Goal: Task Accomplishment & Management: Manage account settings

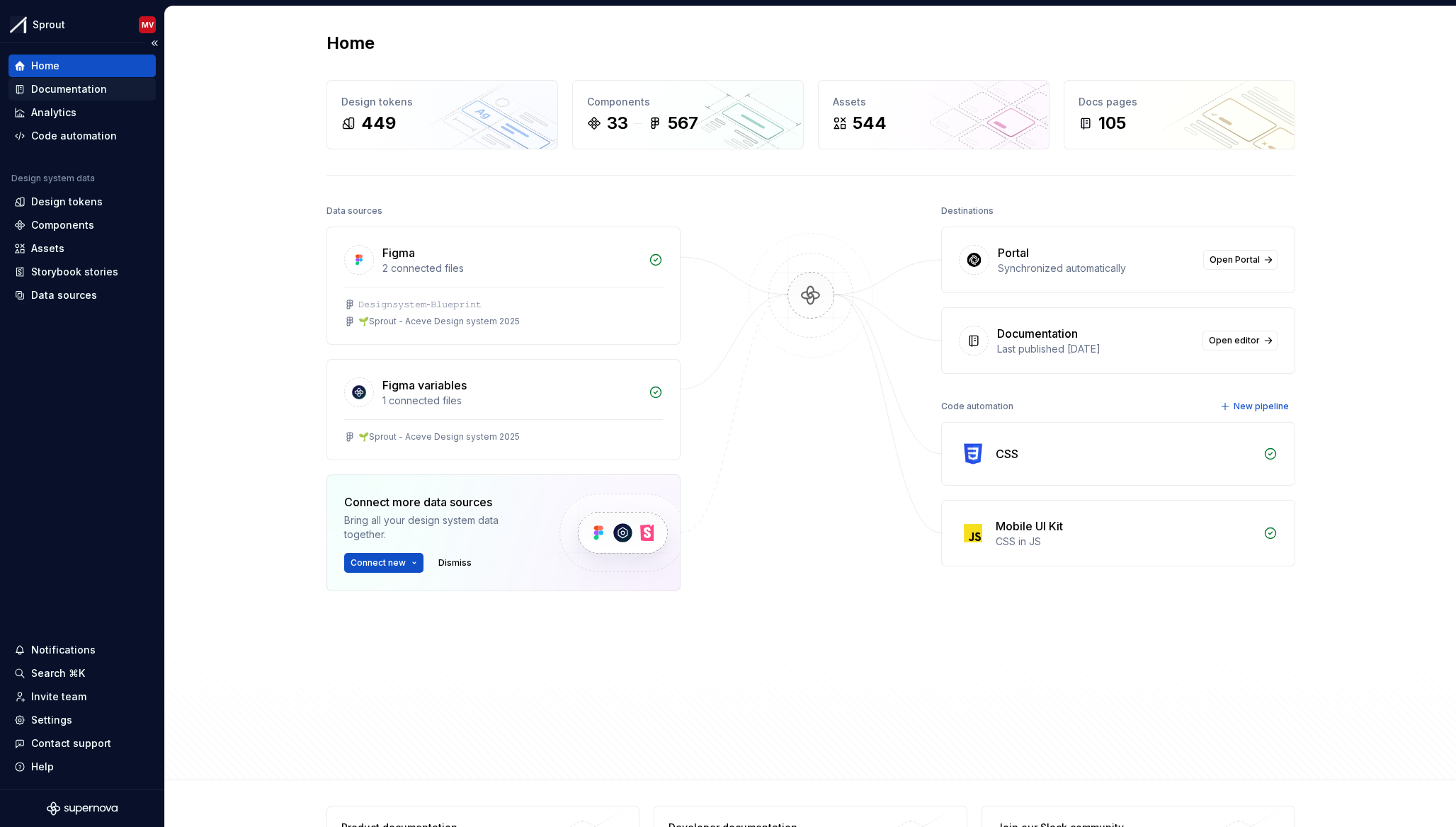
click at [104, 92] on div "Documentation" at bounding box center [82, 89] width 136 height 14
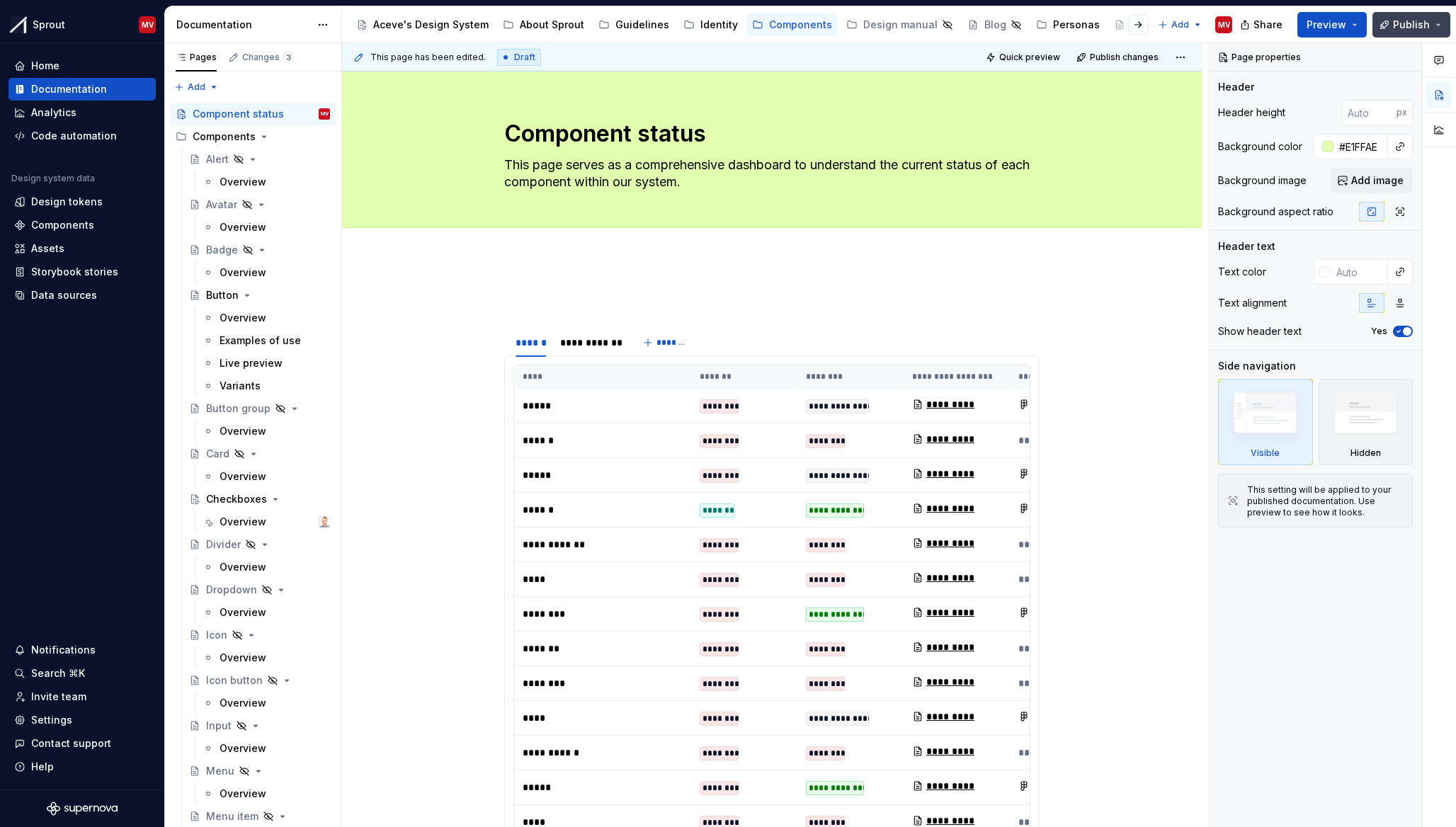
click at [1416, 24] on span "Publish" at bounding box center [1411, 25] width 37 height 14
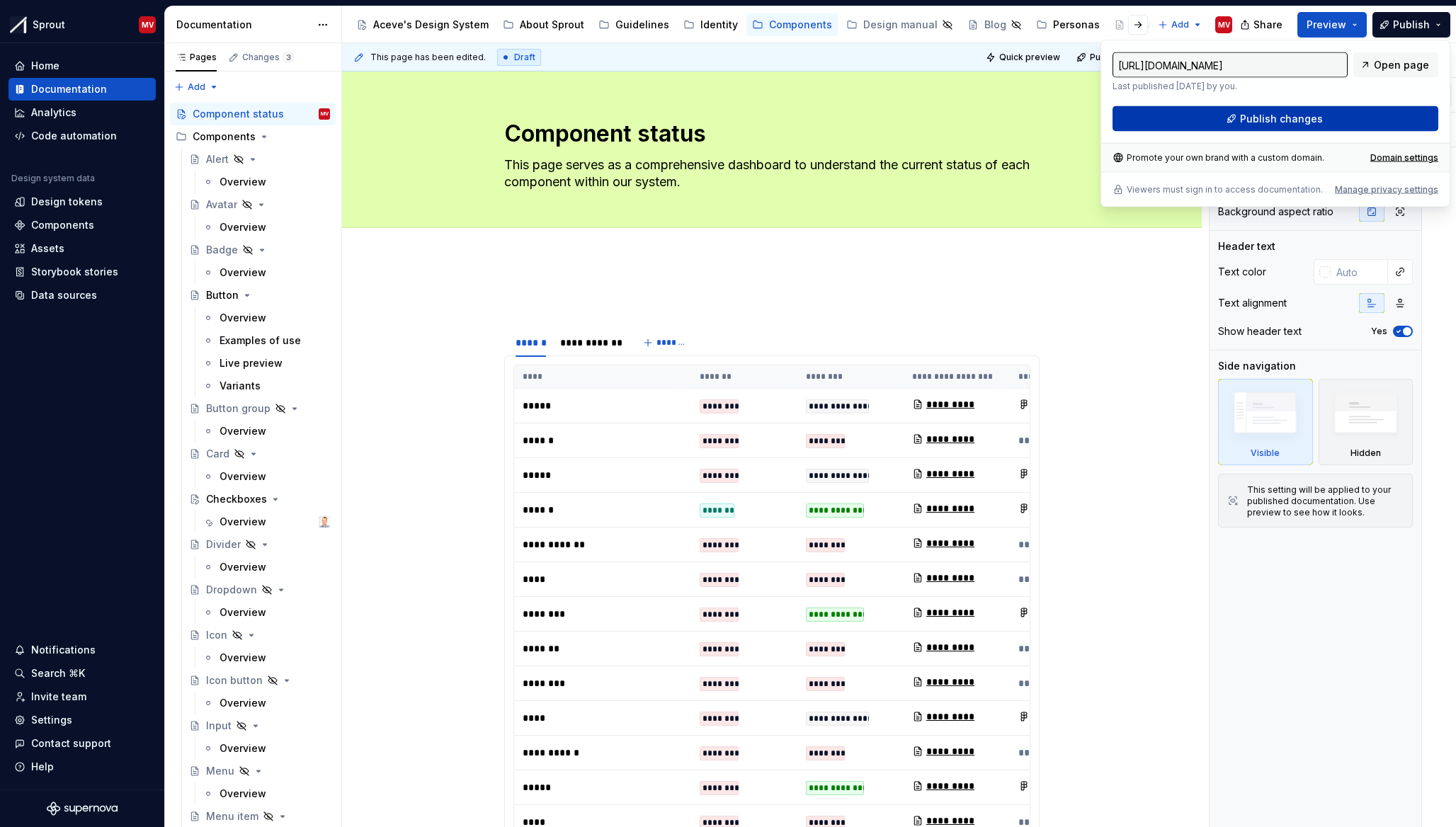
click at [1327, 119] on button "Publish changes" at bounding box center [1275, 119] width 325 height 26
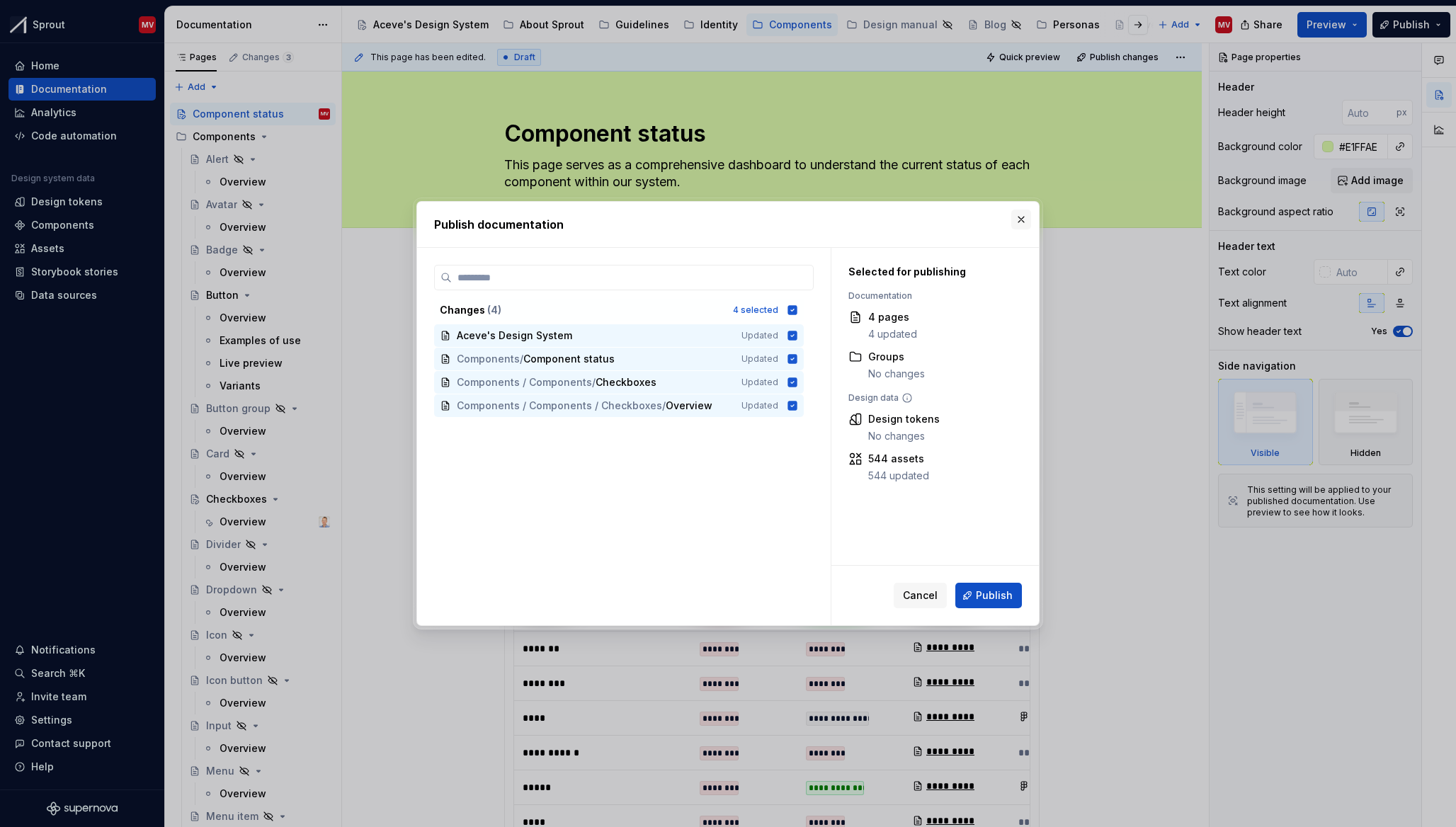
click at [1023, 215] on button "button" at bounding box center [1020, 219] width 20 height 20
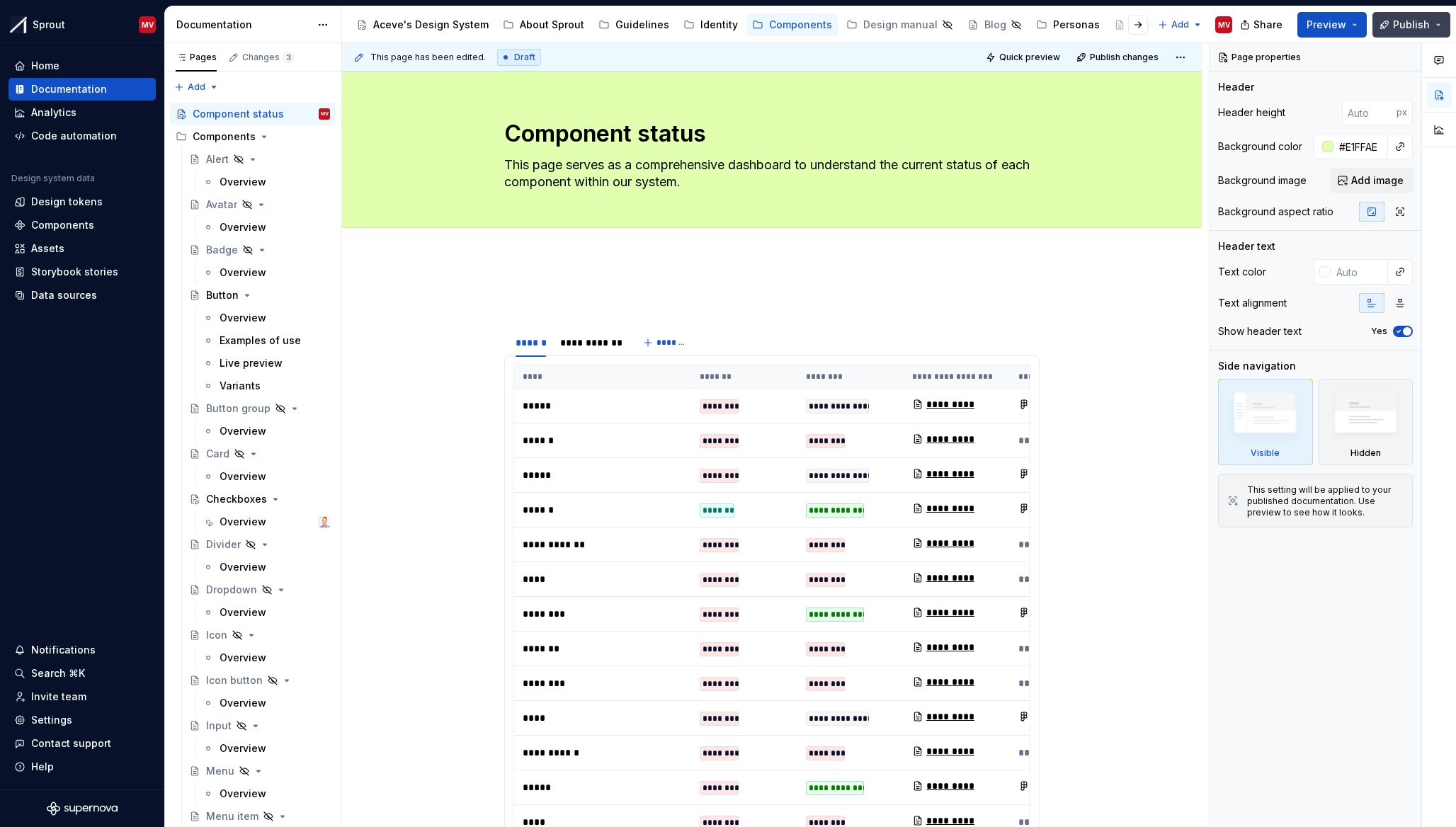
click at [1396, 28] on span "Publish" at bounding box center [1411, 25] width 37 height 14
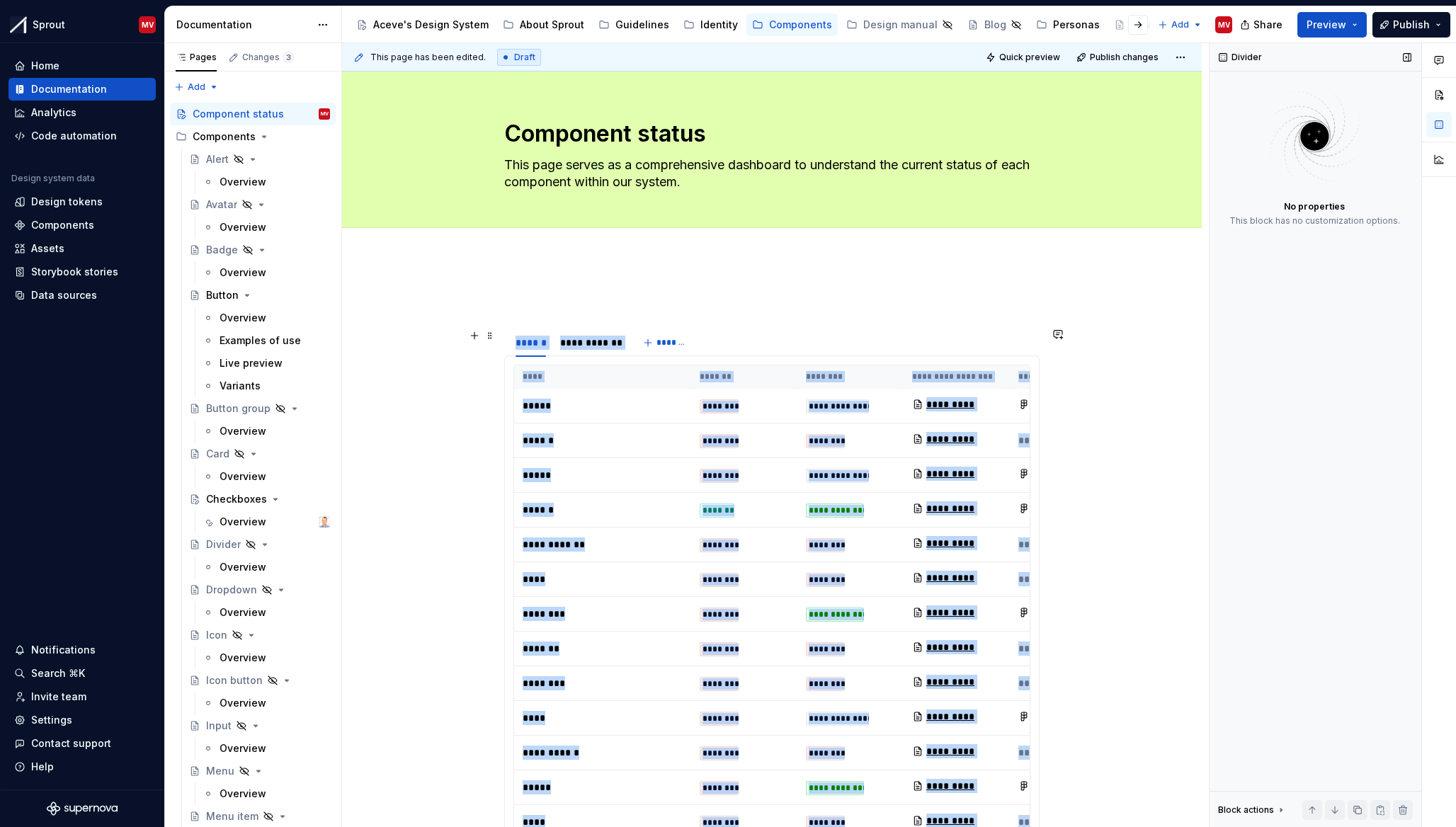
type textarea "*"
click at [1385, 30] on button "Publish" at bounding box center [1411, 25] width 78 height 26
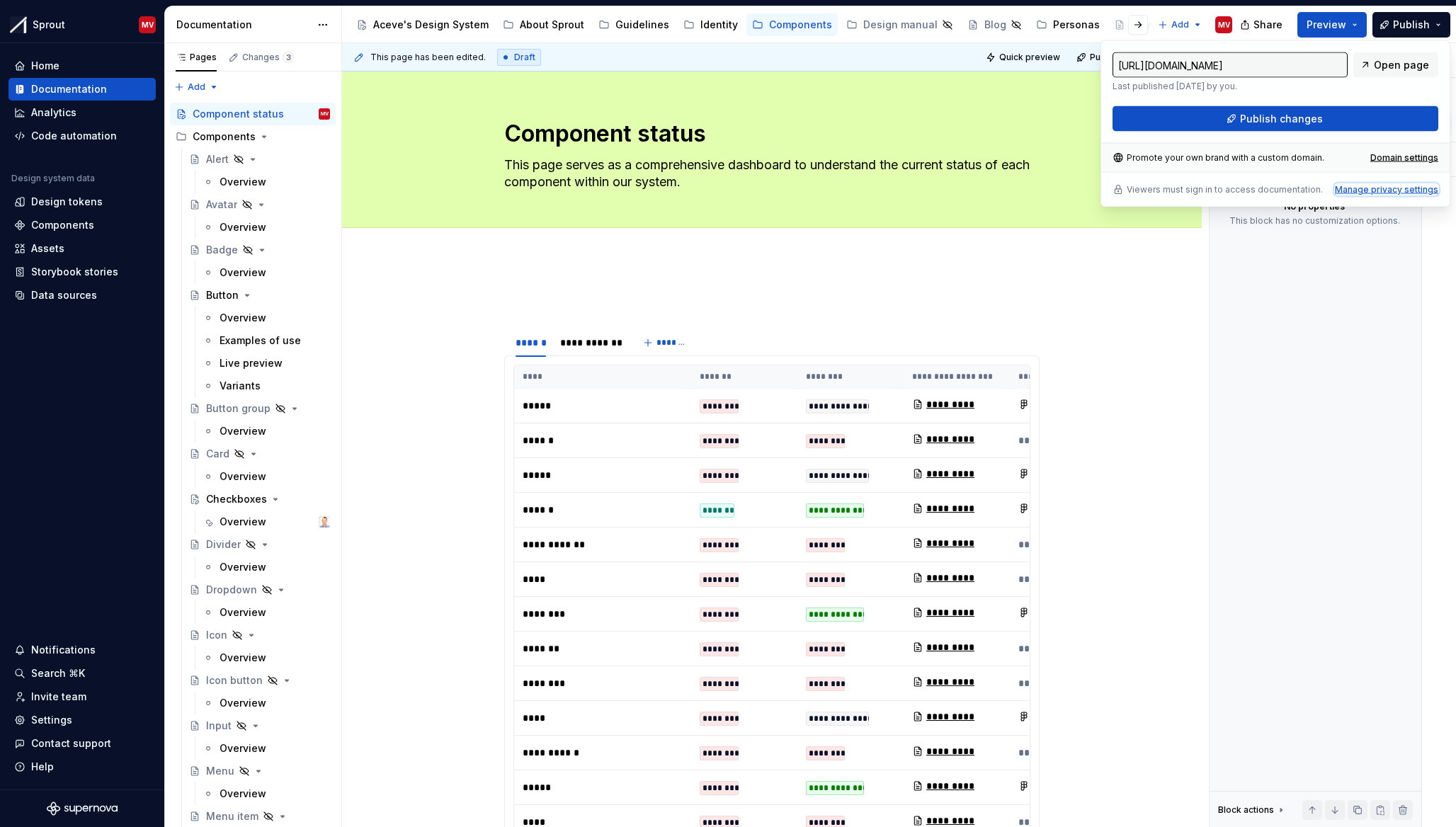
click at [1357, 190] on div "Manage privacy settings" at bounding box center [1386, 189] width 104 height 11
type input "[URL][DOMAIN_NAME]"
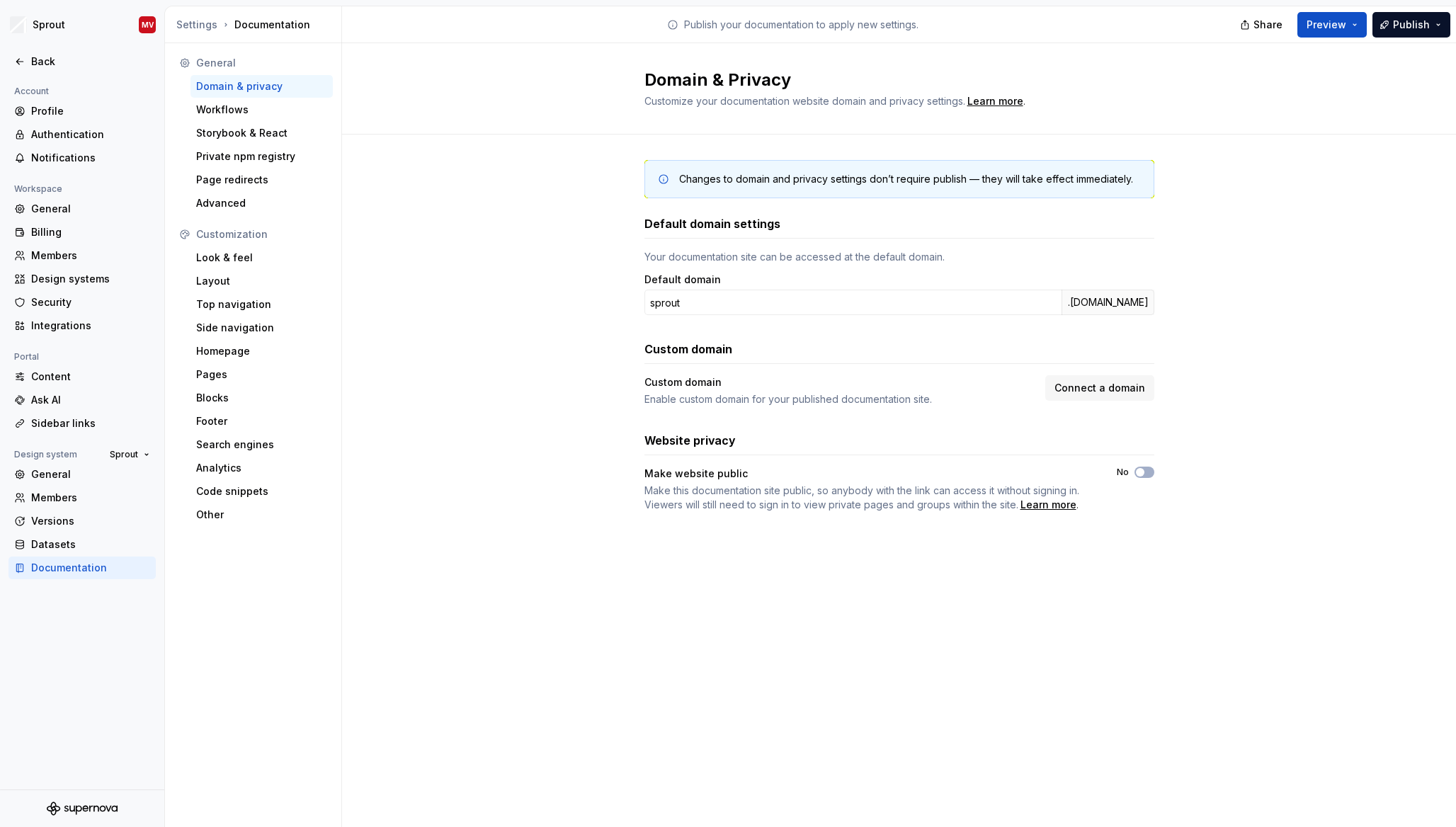
click at [1313, 529] on div "Changes to domain and privacy settings don’t require publish — they will take e…" at bounding box center [898, 350] width 1113 height 432
click at [1143, 474] on span "button" at bounding box center [1140, 472] width 9 height 9
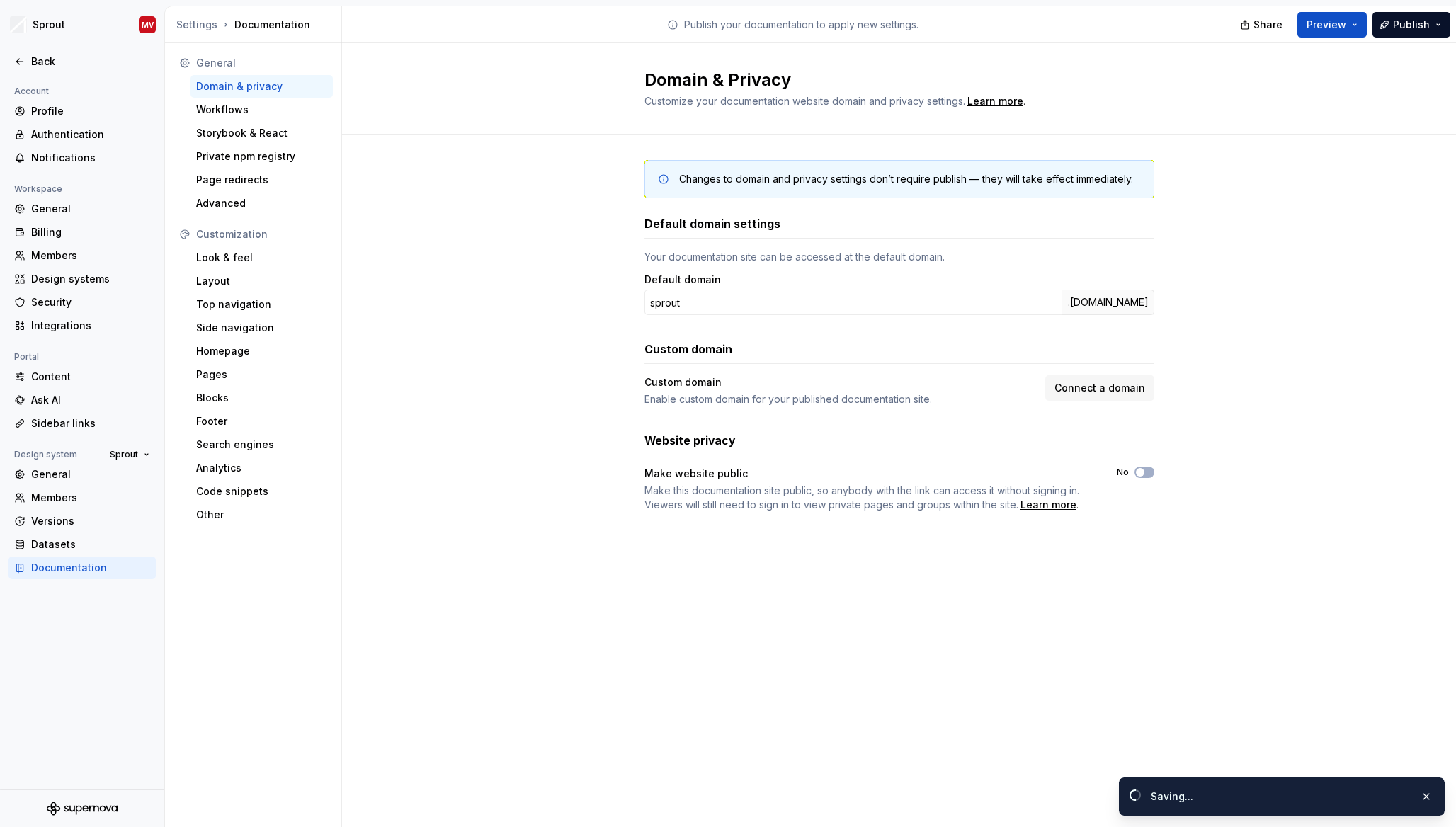
click at [1303, 488] on div "Changes to domain and privacy settings don’t require publish — they will take e…" at bounding box center [898, 350] width 1113 height 432
click at [1141, 469] on span "button" at bounding box center [1140, 472] width 9 height 9
click at [1289, 483] on div "Changes to domain and privacy settings don’t require publish — they will take e…" at bounding box center [898, 350] width 1113 height 432
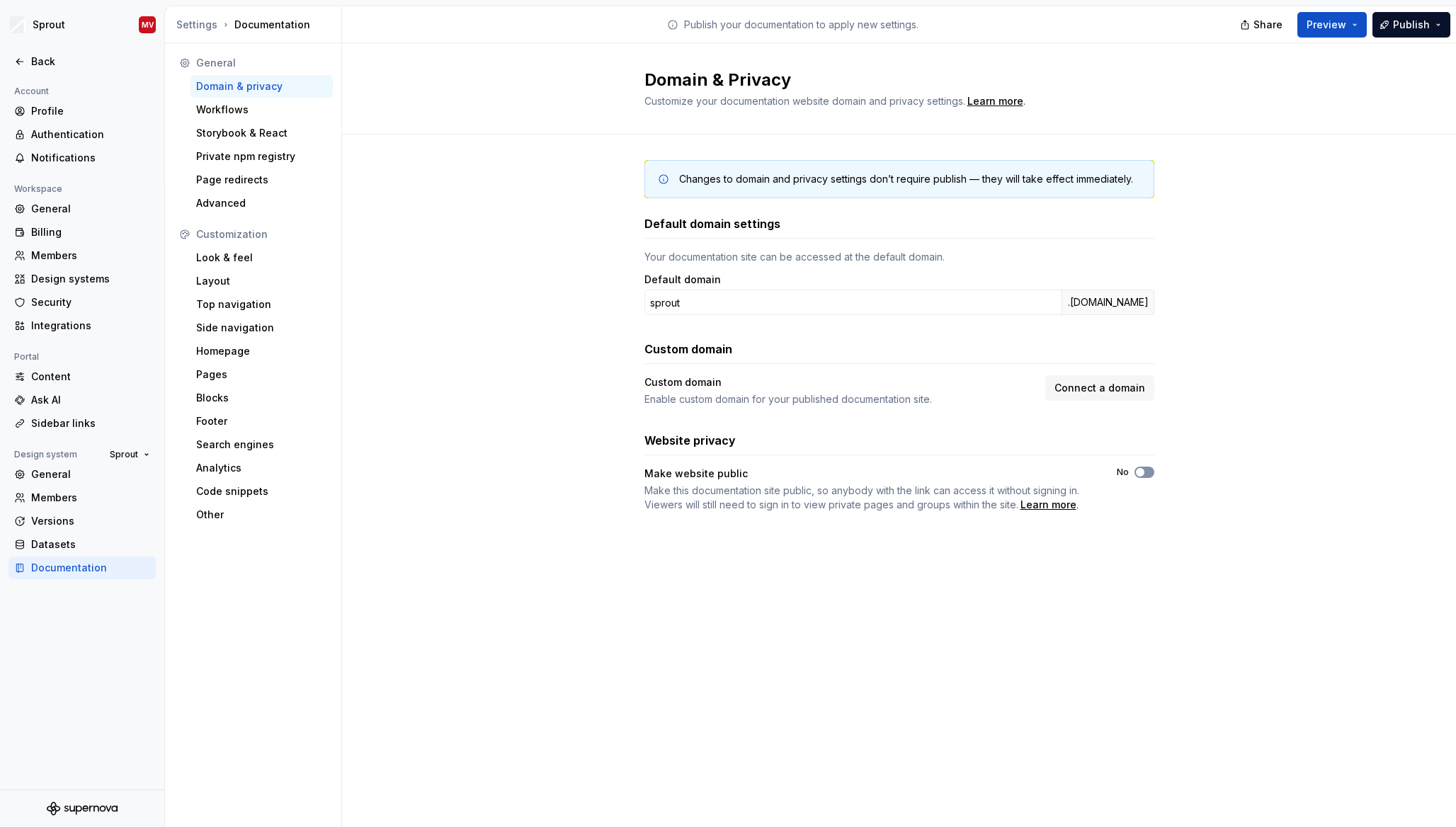
click at [1141, 474] on span "button" at bounding box center [1140, 472] width 9 height 9
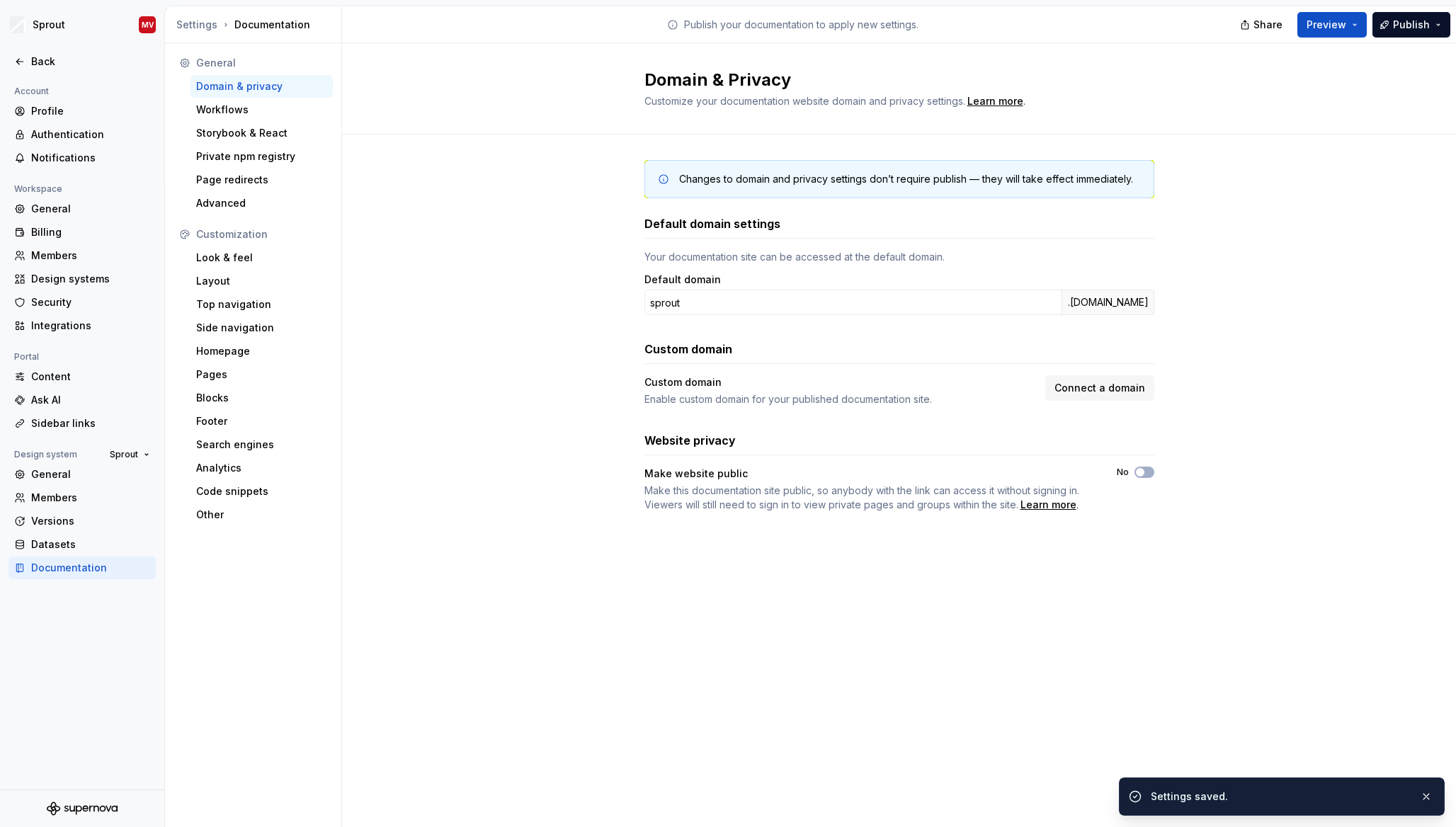
click at [920, 183] on div "Changes to domain and privacy settings don’t require publish — they will take e…" at bounding box center [906, 179] width 454 height 14
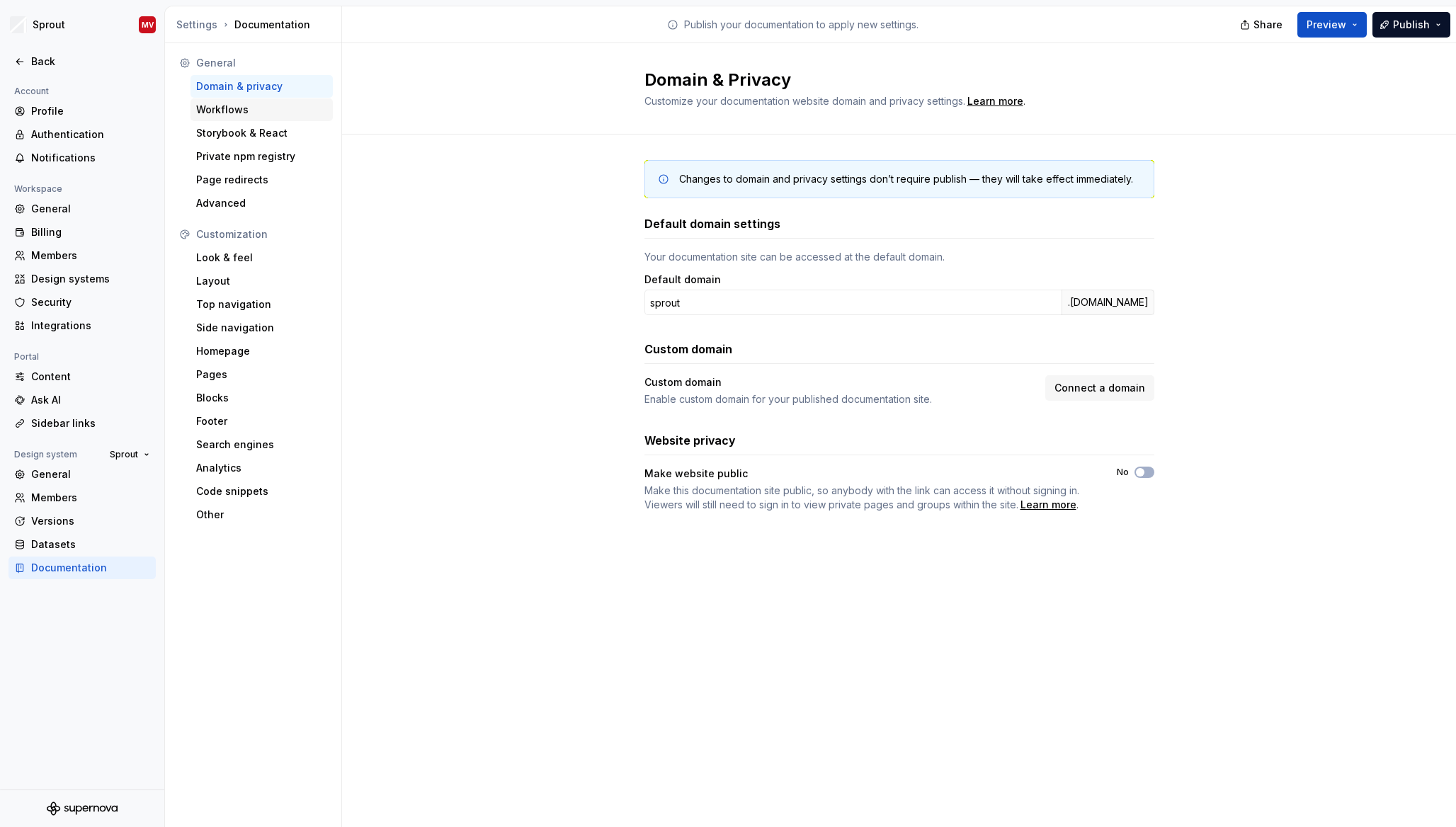
click at [238, 101] on div "Workflows" at bounding box center [262, 110] width 142 height 22
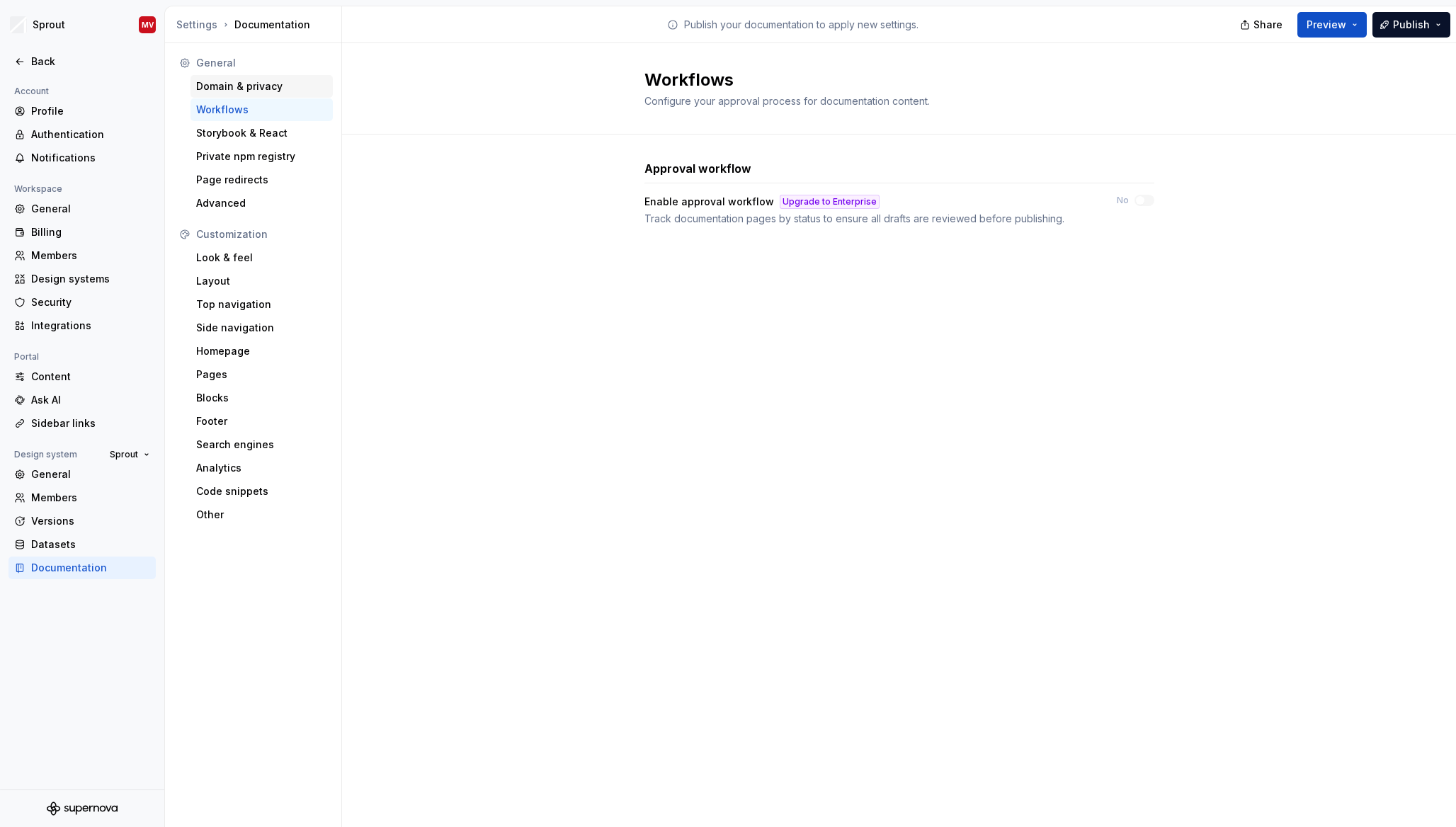
click at [241, 90] on div "Domain & privacy" at bounding box center [262, 86] width 131 height 14
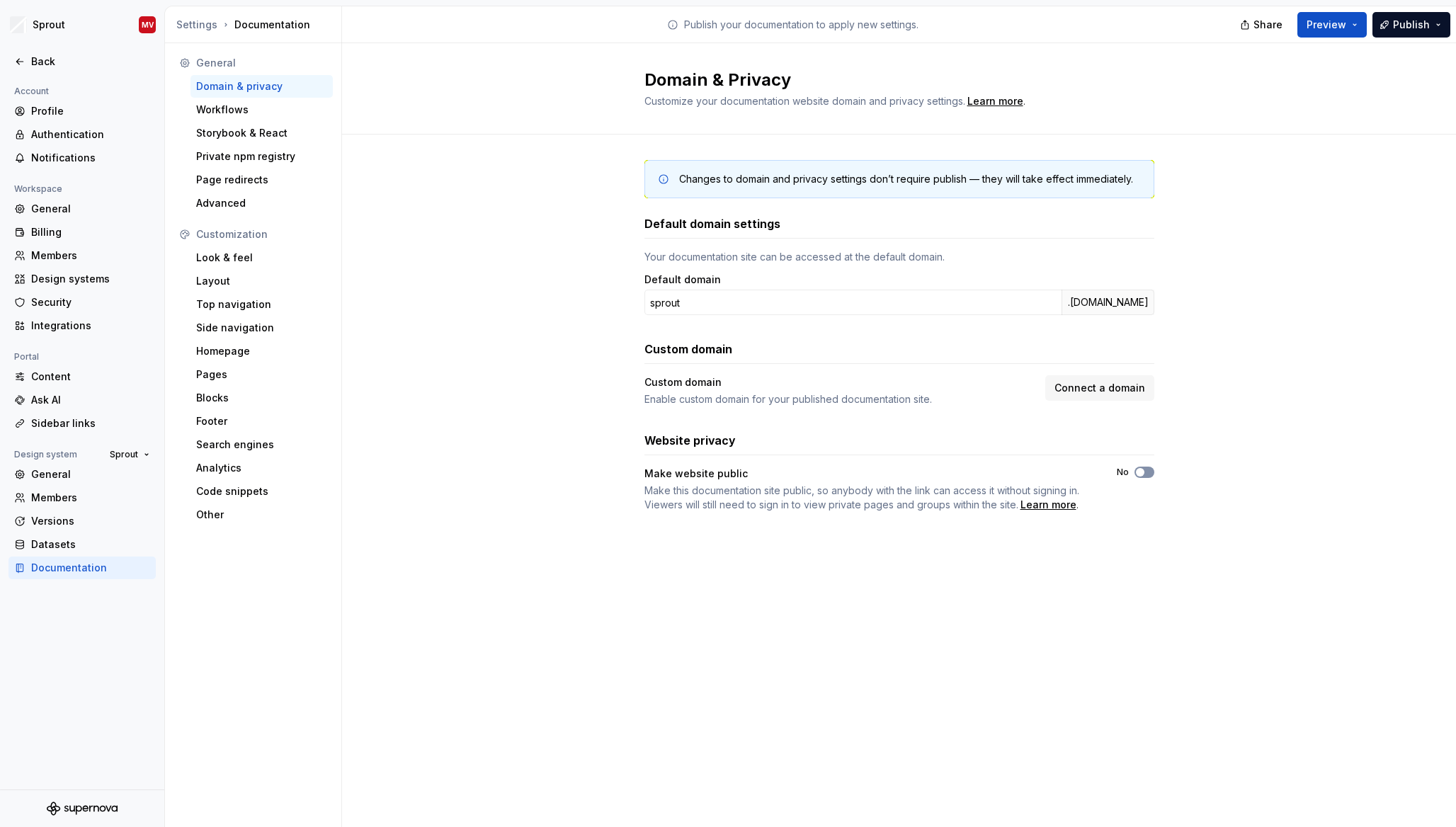
click at [1142, 473] on span "button" at bounding box center [1140, 472] width 9 height 9
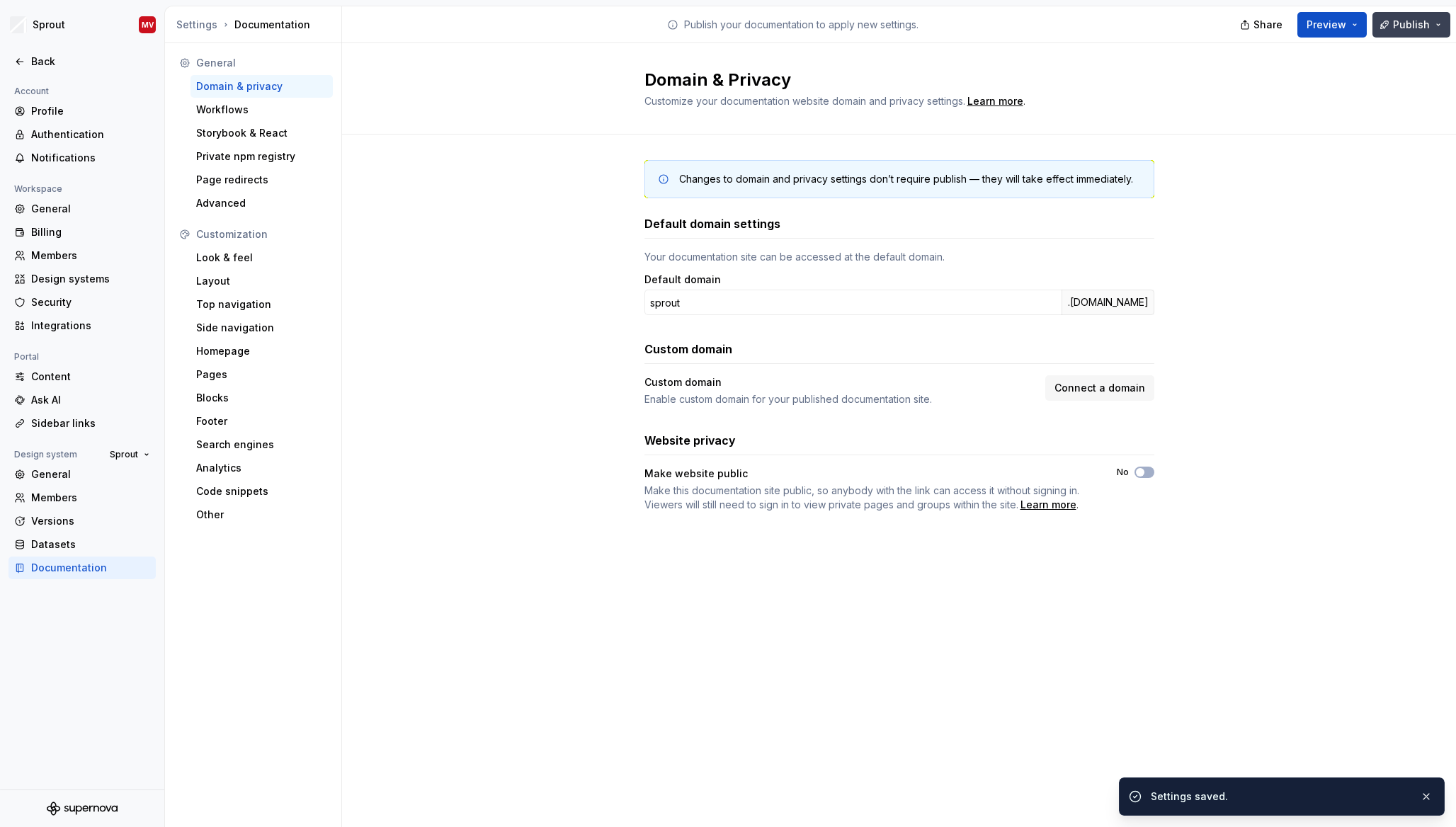
click at [1444, 24] on button "Publish" at bounding box center [1411, 25] width 78 height 26
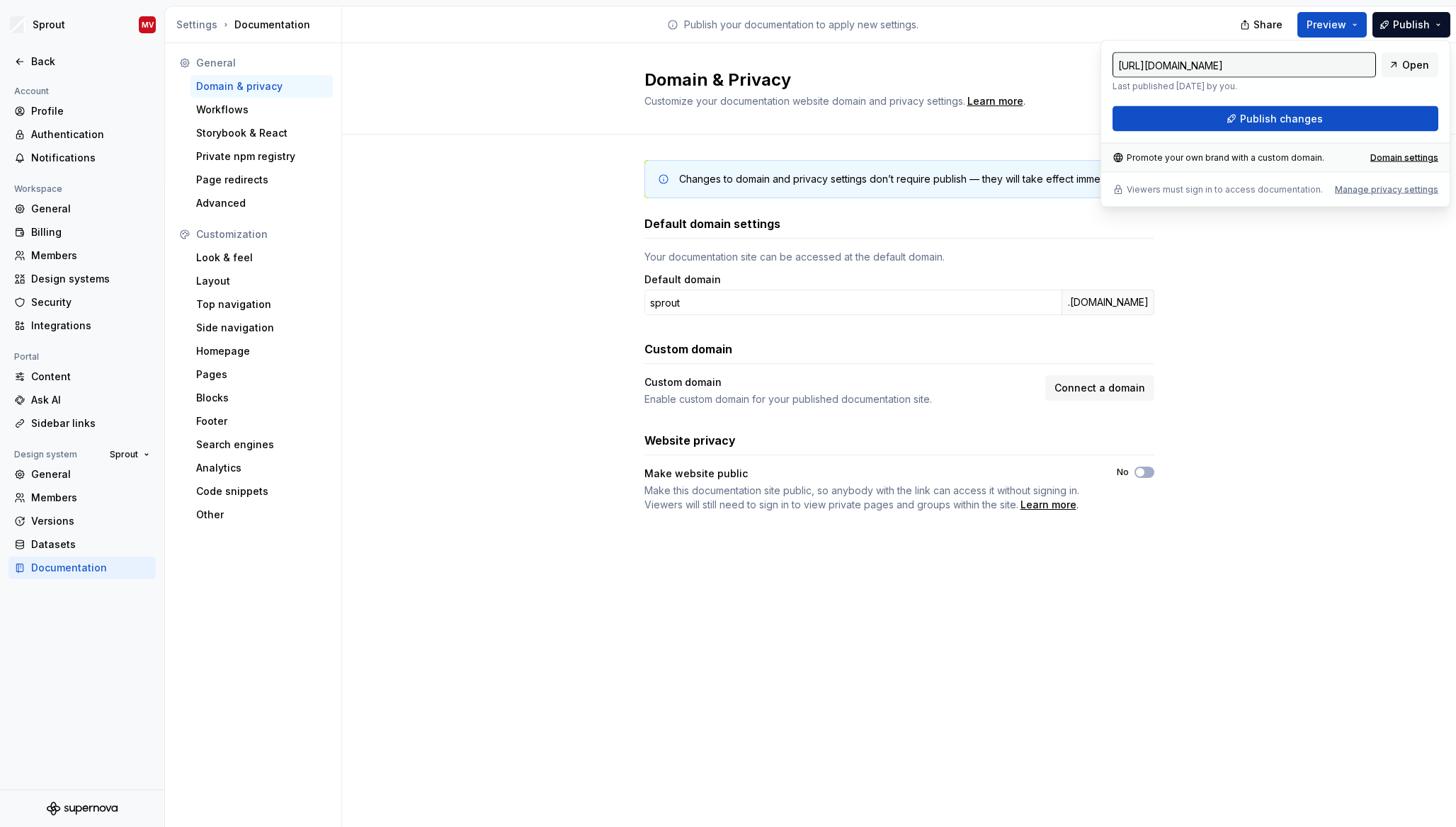
click at [1361, 369] on div "Changes to domain and privacy settings don’t require publish — they will take e…" at bounding box center [898, 350] width 1113 height 432
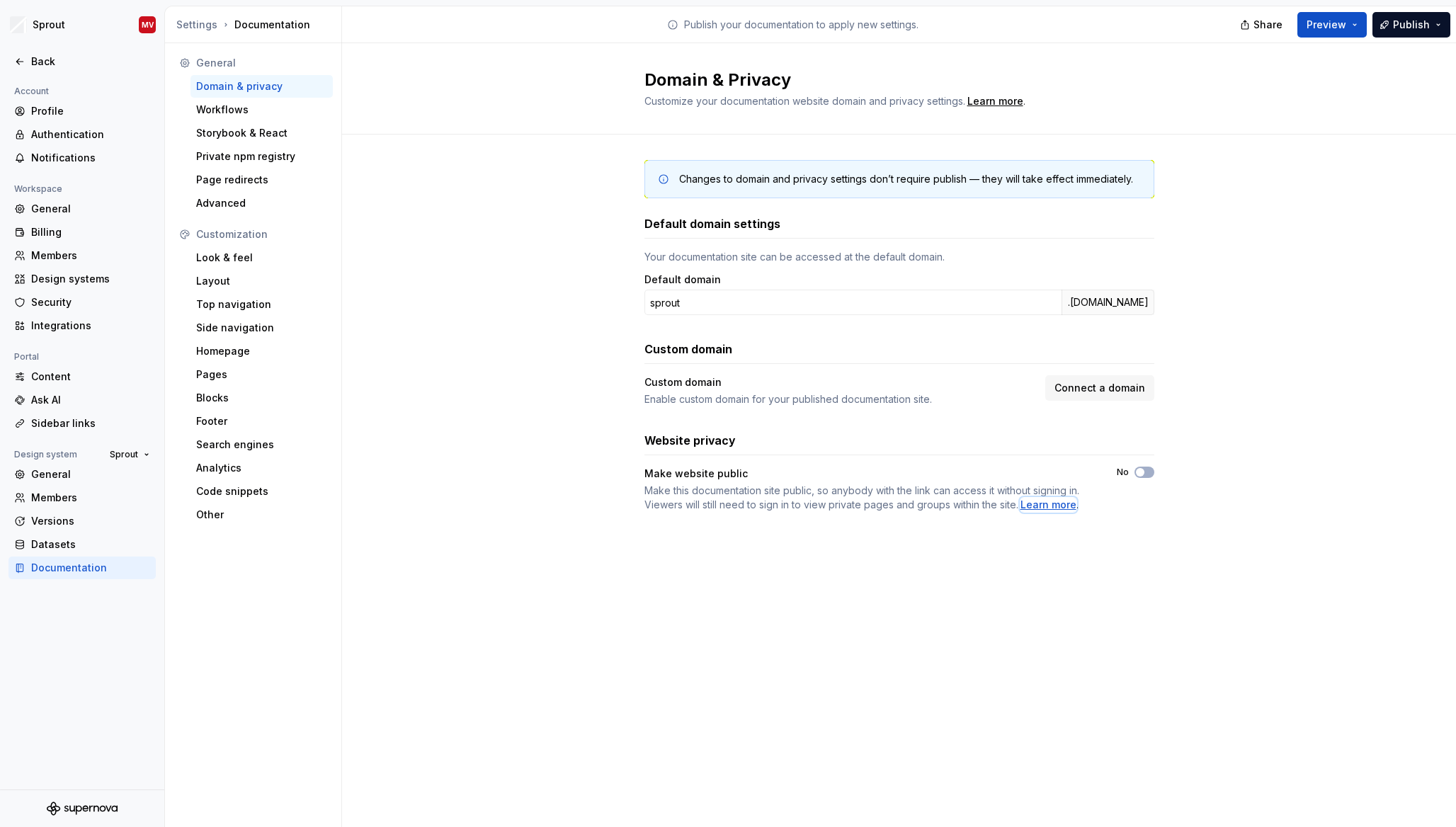
click at [1053, 507] on div "Learn more" at bounding box center [1048, 505] width 56 height 14
drag, startPoint x: 1314, startPoint y: 323, endPoint x: 1314, endPoint y: 263, distance: 60.0
click at [1314, 309] on div "Changes to domain and privacy settings don’t require publish — they will take e…" at bounding box center [898, 350] width 1113 height 432
click at [922, 35] on div "Publish your documentation to apply new settings." at bounding box center [792, 24] width 901 height 36
click at [1413, 29] on span "Publish" at bounding box center [1411, 25] width 37 height 14
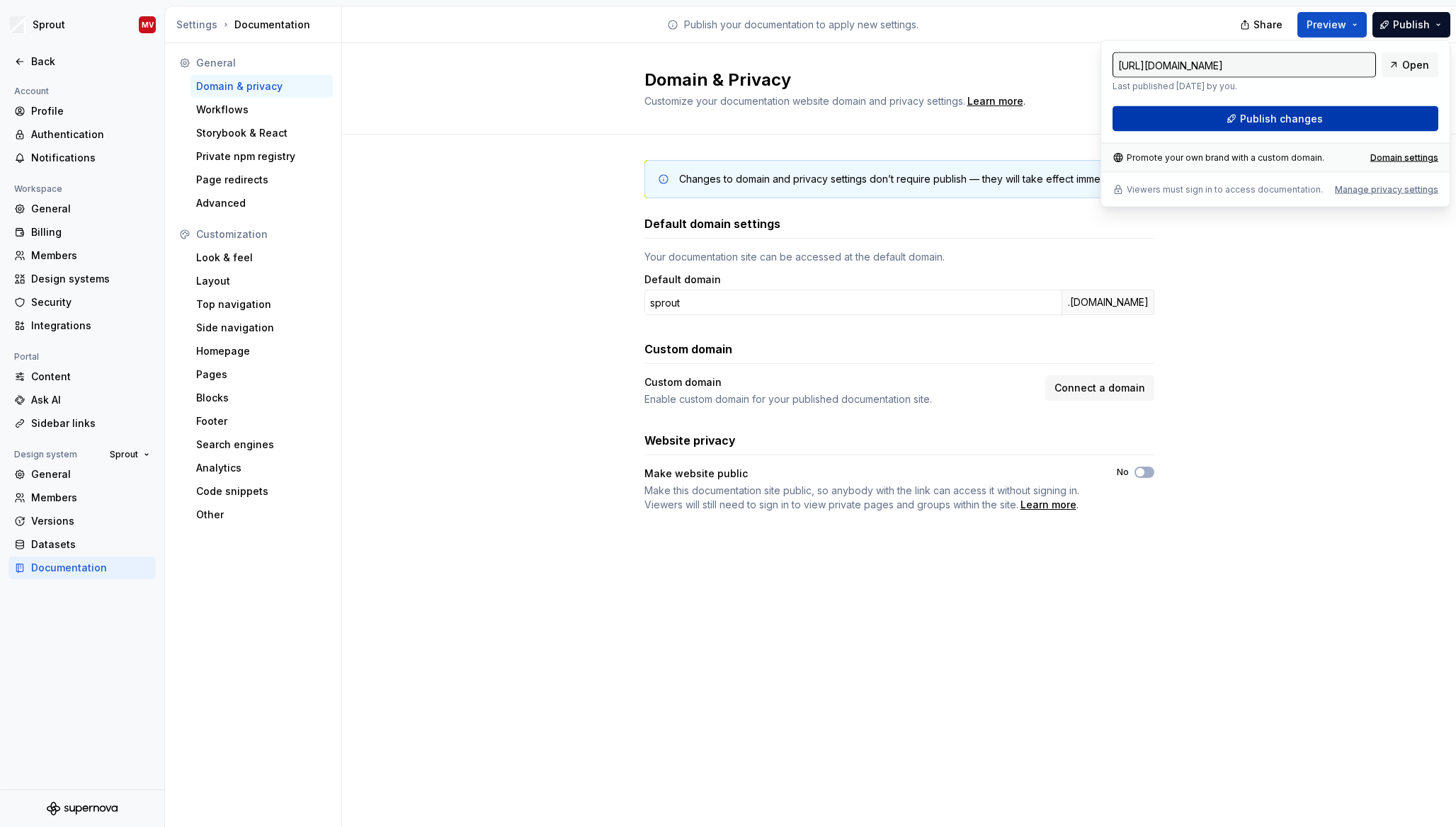
click at [1317, 119] on span "Publish changes" at bounding box center [1281, 119] width 83 height 14
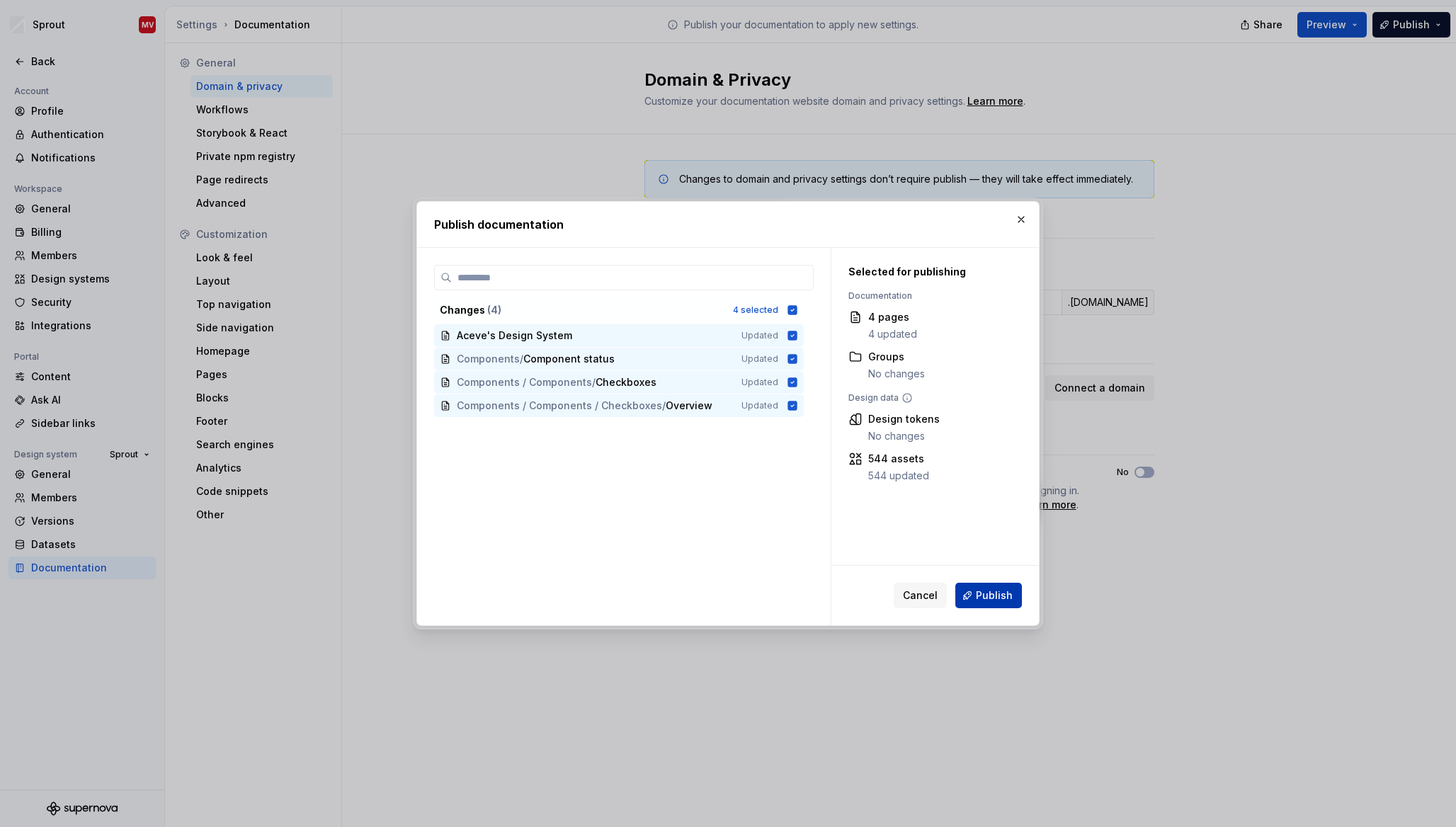
click at [1007, 601] on span "Publish" at bounding box center [993, 596] width 37 height 14
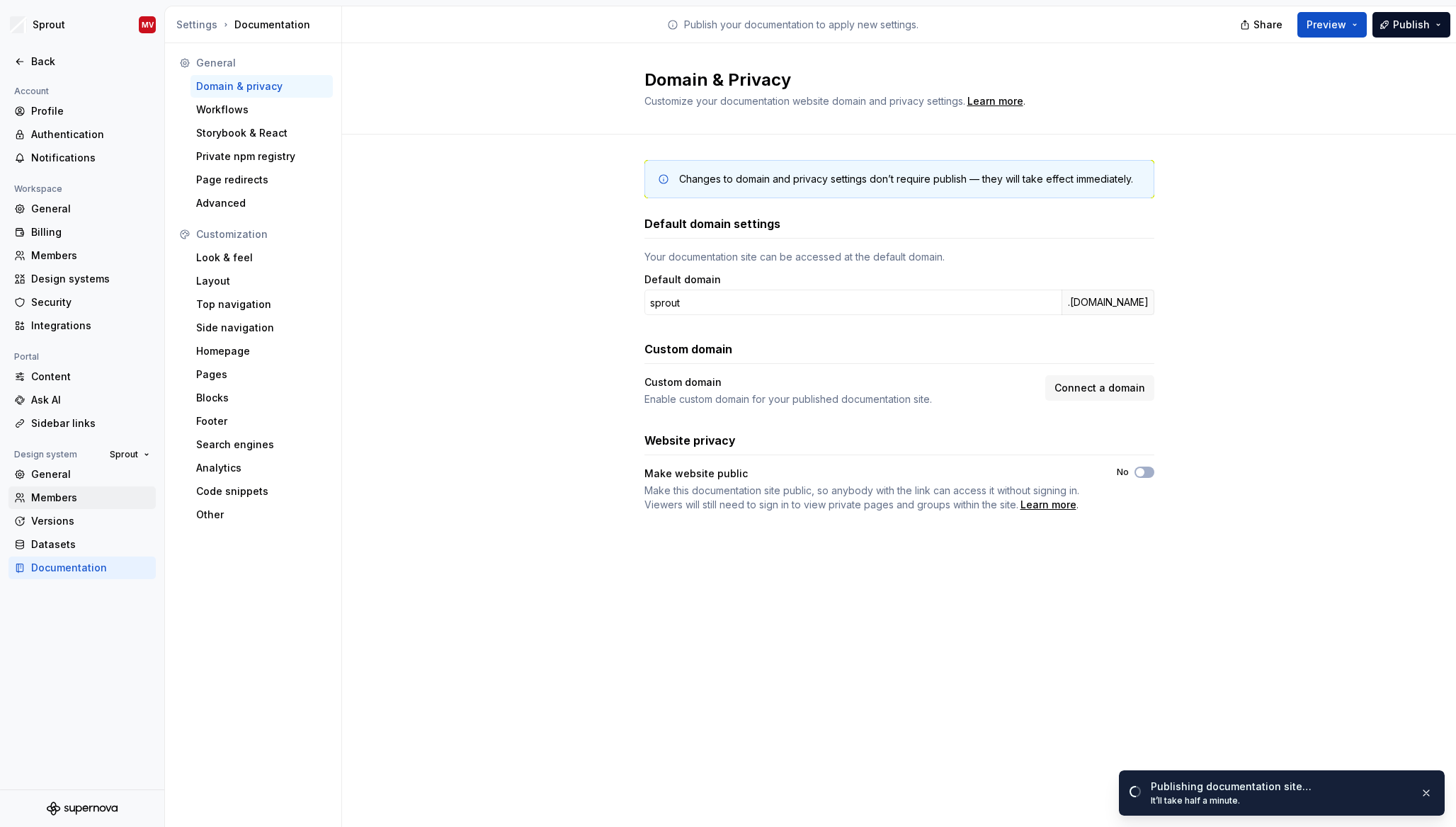
click at [49, 499] on div "Members" at bounding box center [91, 497] width 119 height 14
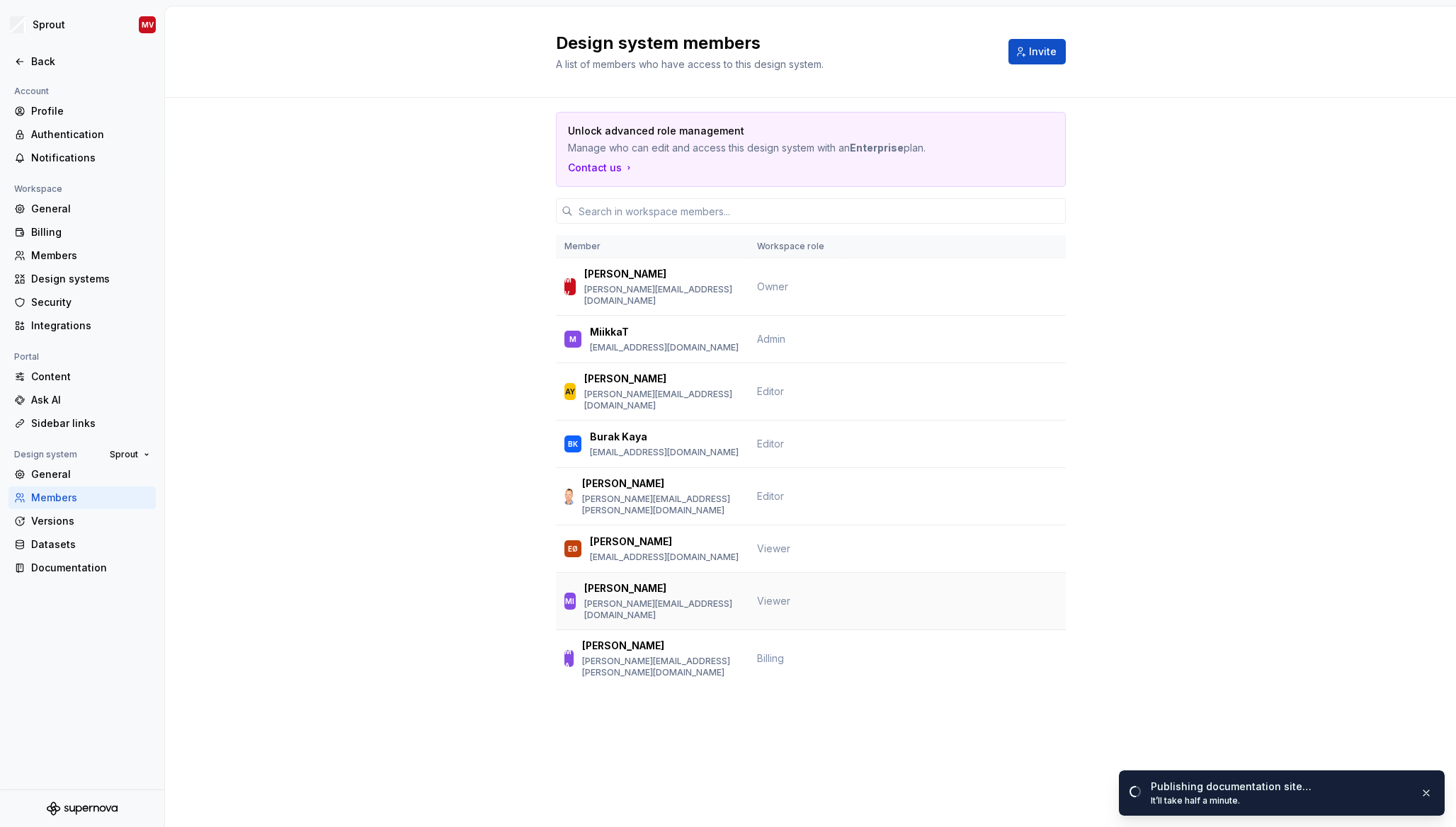
click at [790, 573] on td "Viewer" at bounding box center [796, 602] width 95 height 57
click at [786, 573] on td "Viewer" at bounding box center [796, 602] width 95 height 57
click at [70, 251] on div "Members" at bounding box center [91, 256] width 119 height 14
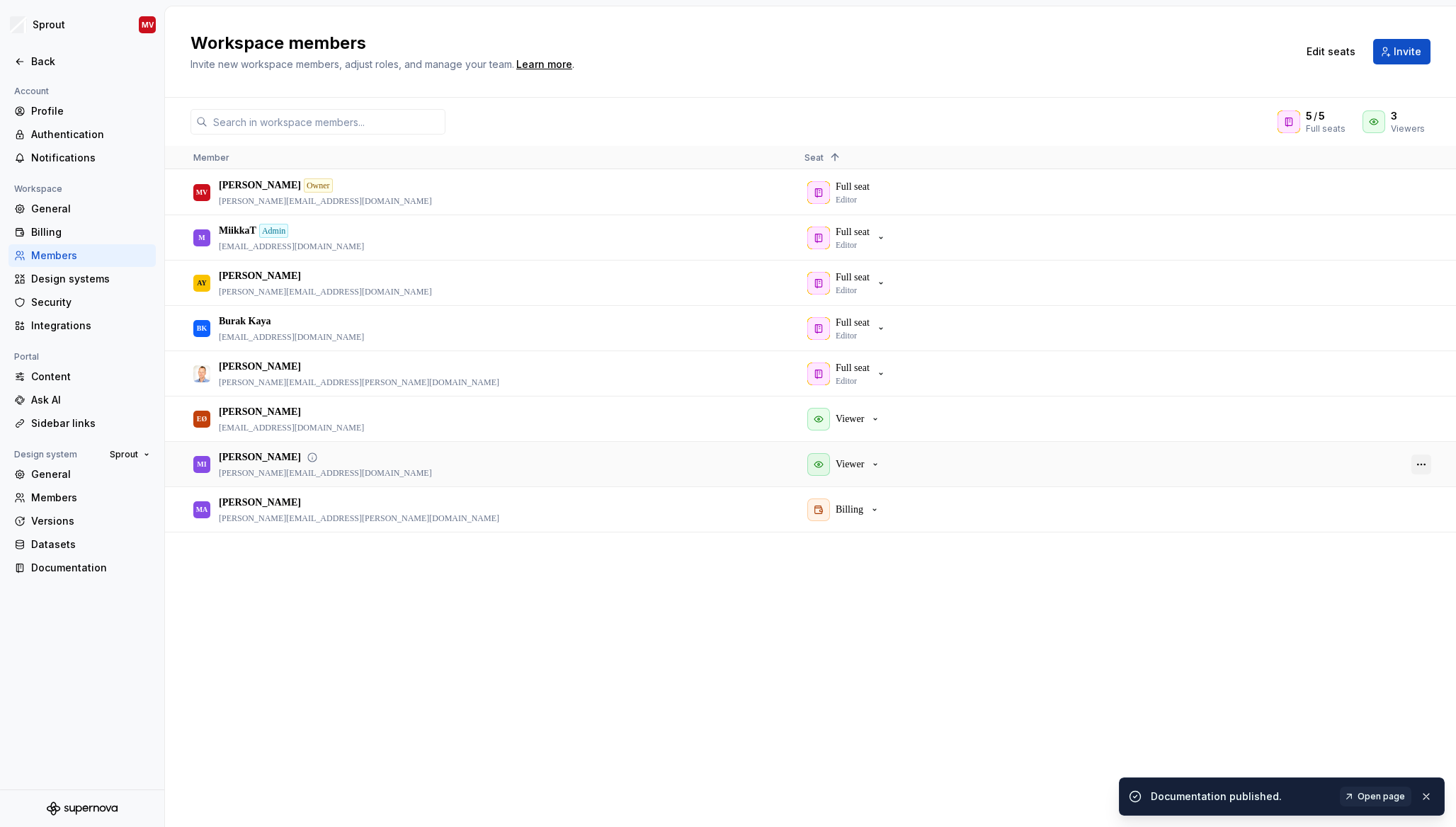
click at [1424, 463] on button "button" at bounding box center [1421, 464] width 20 height 20
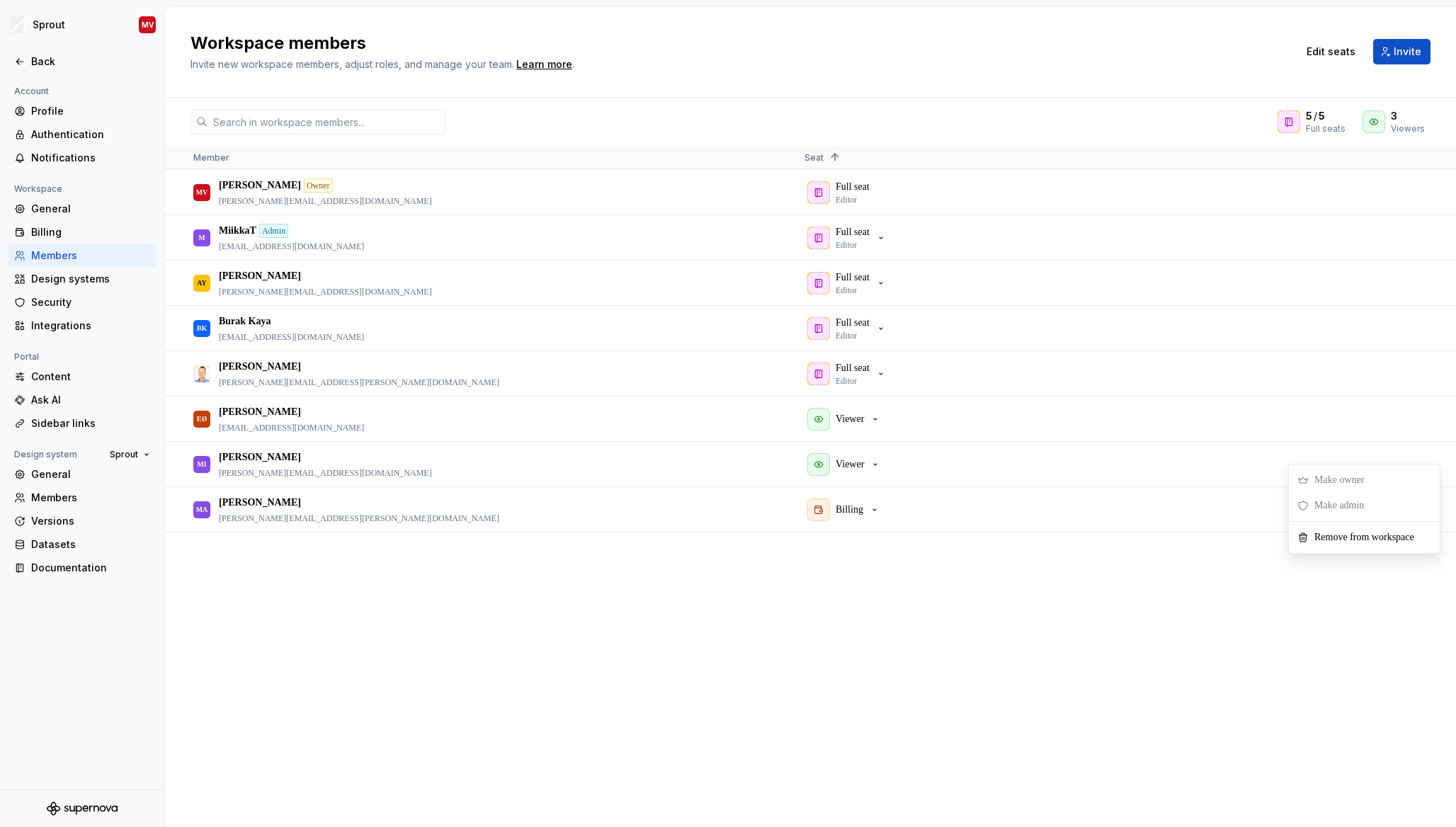
click at [1160, 575] on div "MV Mikel von Krogh Owner mikel.vonkrogh@next-tech.com Full seat Editor M Miikka…" at bounding box center [810, 498] width 1290 height 656
click at [1427, 463] on button "button" at bounding box center [1421, 464] width 20 height 20
click at [1350, 542] on span "Remove from workspace" at bounding box center [1366, 538] width 117 height 26
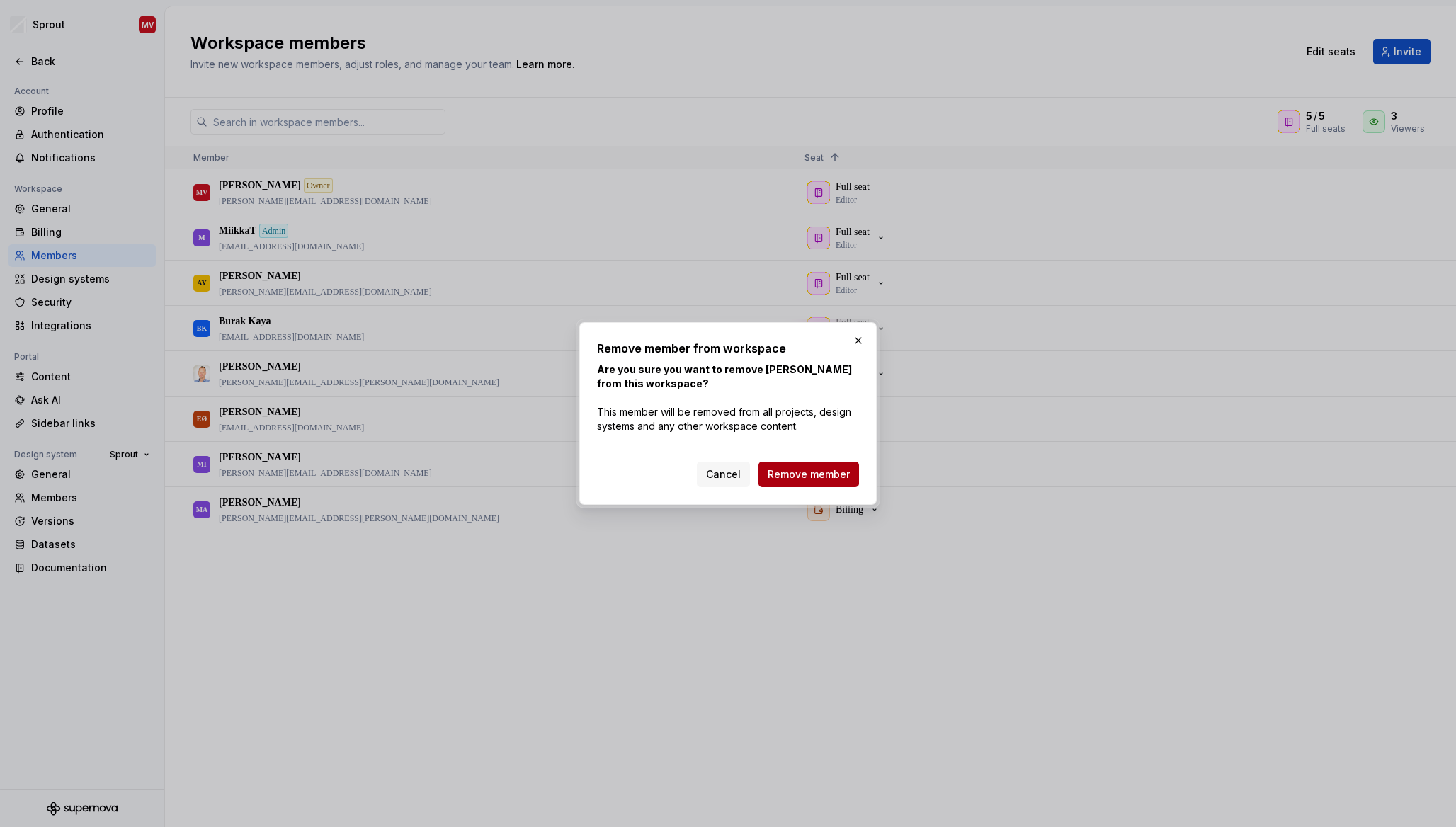
click at [790, 470] on span "Remove member" at bounding box center [808, 474] width 82 height 14
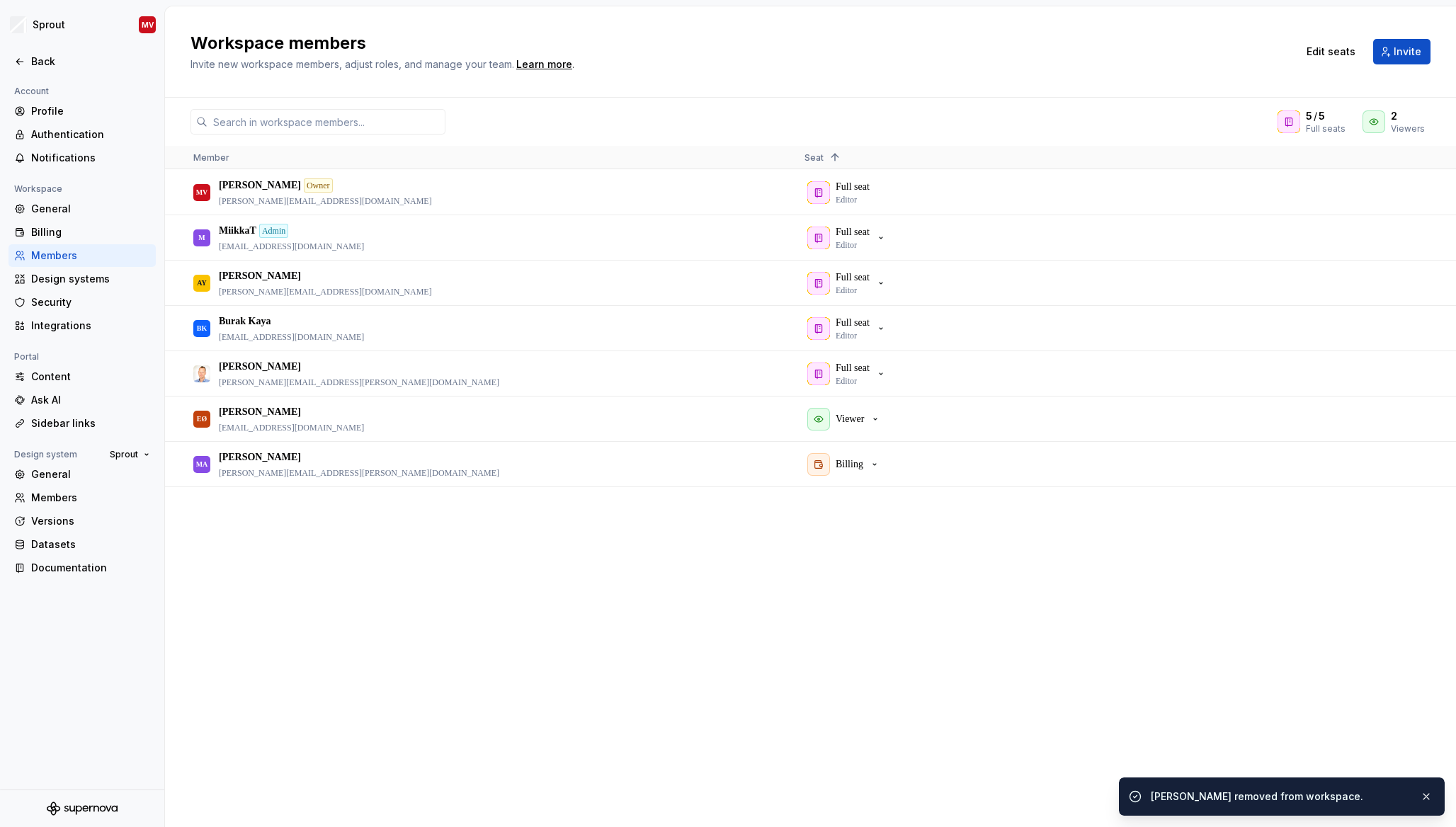
click at [777, 619] on div "MV Mikel von Krogh Owner mikel.vonkrogh@next-tech.com Full seat Editor M Miikka…" at bounding box center [810, 498] width 1290 height 656
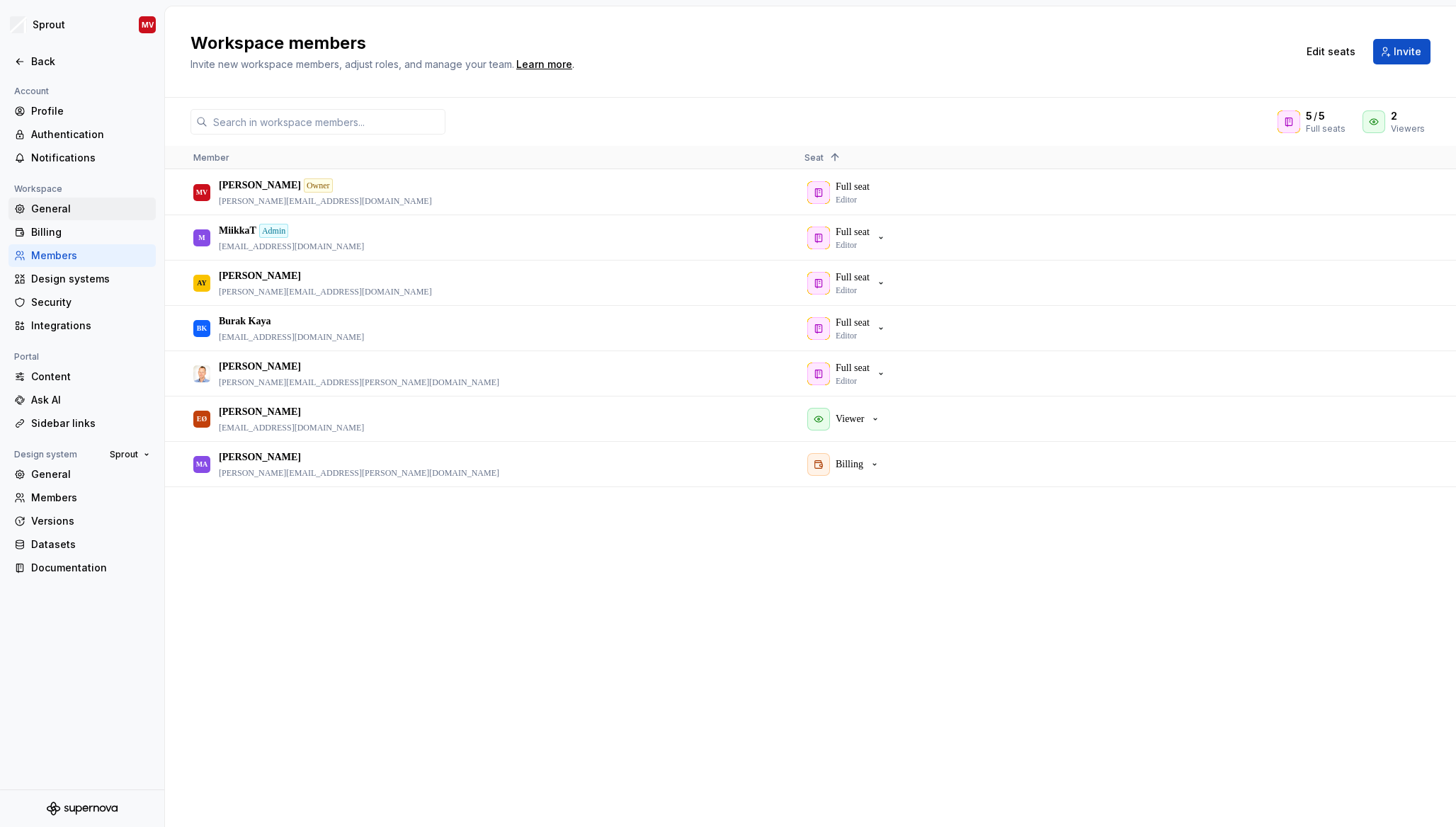
click at [62, 207] on div "General" at bounding box center [91, 209] width 119 height 14
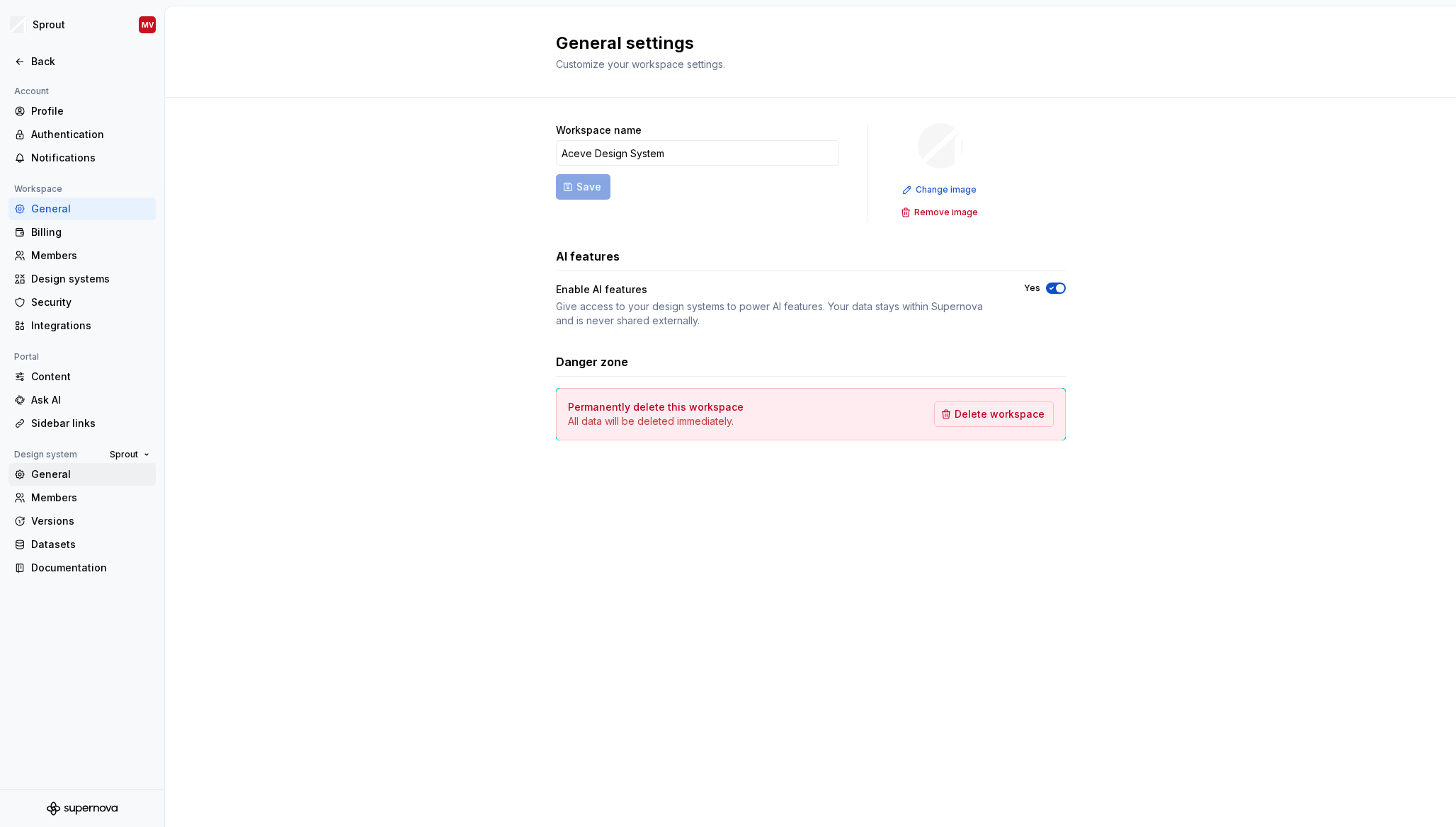
click at [92, 475] on div "General" at bounding box center [91, 474] width 119 height 14
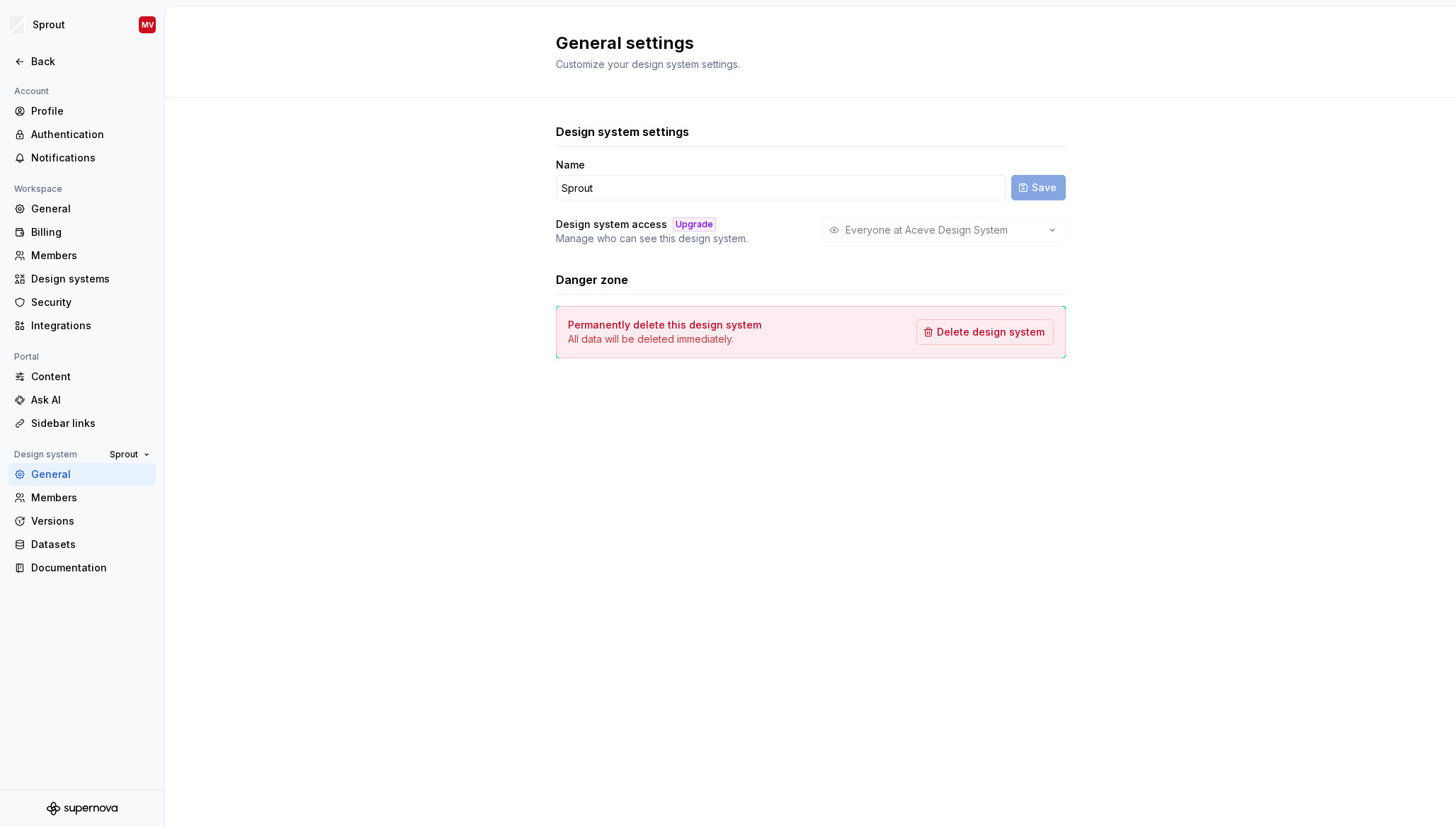
click at [58, 479] on div "General" at bounding box center [91, 474] width 119 height 14
click at [73, 570] on div "Documentation" at bounding box center [91, 568] width 119 height 14
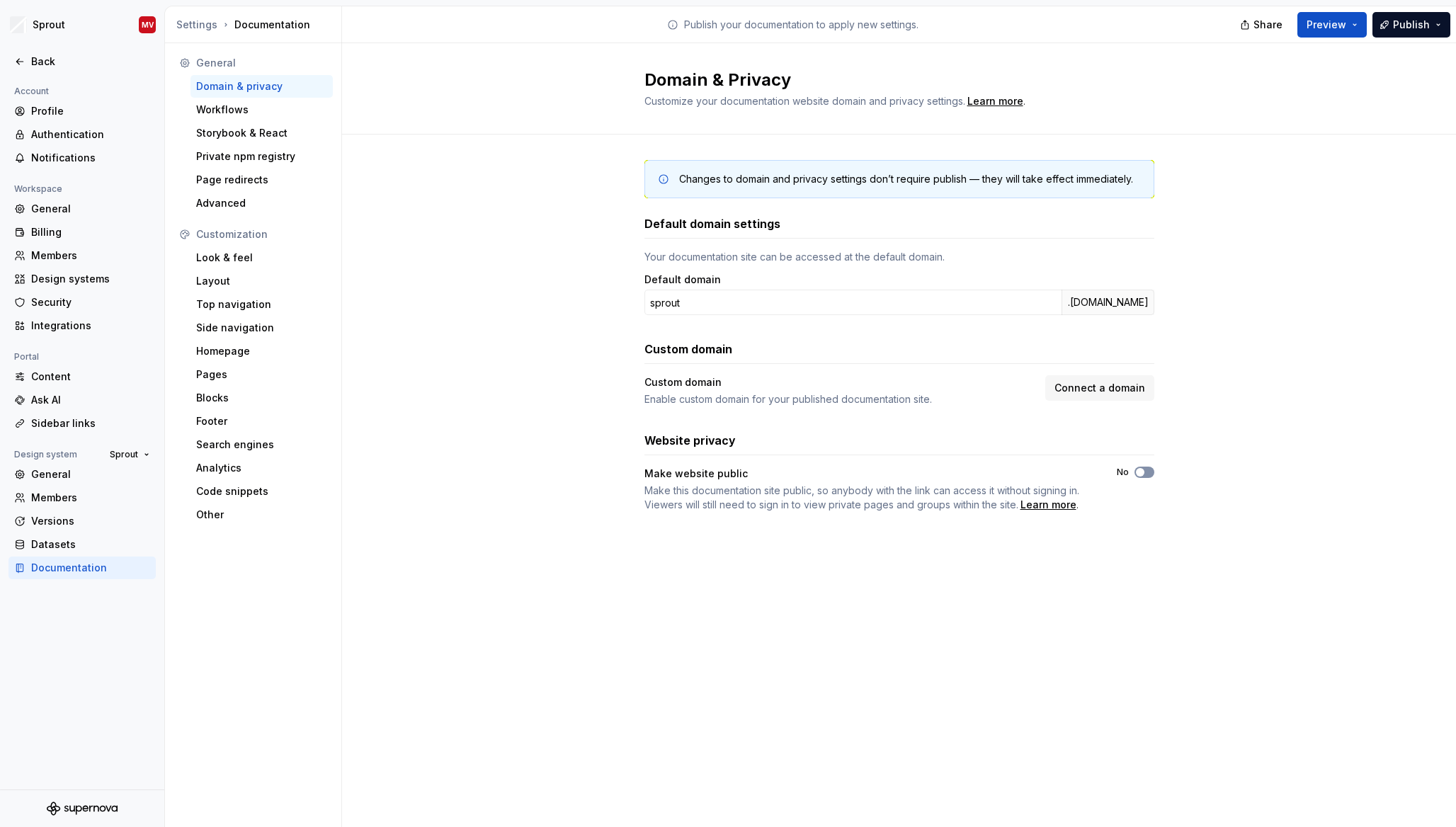
click at [1141, 471] on span "button" at bounding box center [1140, 472] width 9 height 9
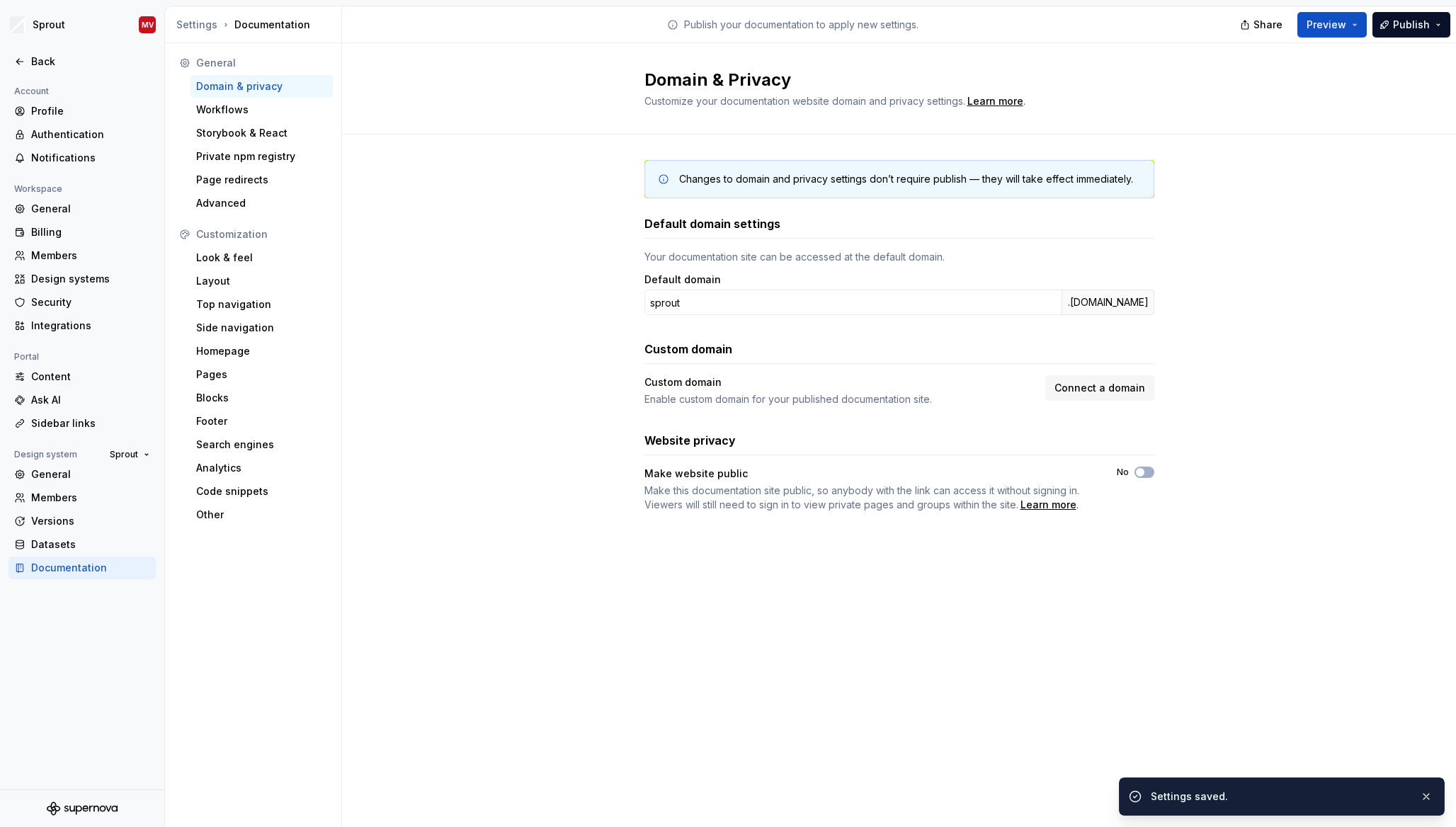
click at [1142, 497] on div "Make website public Make this documentation site public, so anybody with the li…" at bounding box center [898, 489] width 510 height 46
click at [1429, 797] on button "button" at bounding box center [1425, 796] width 18 height 20
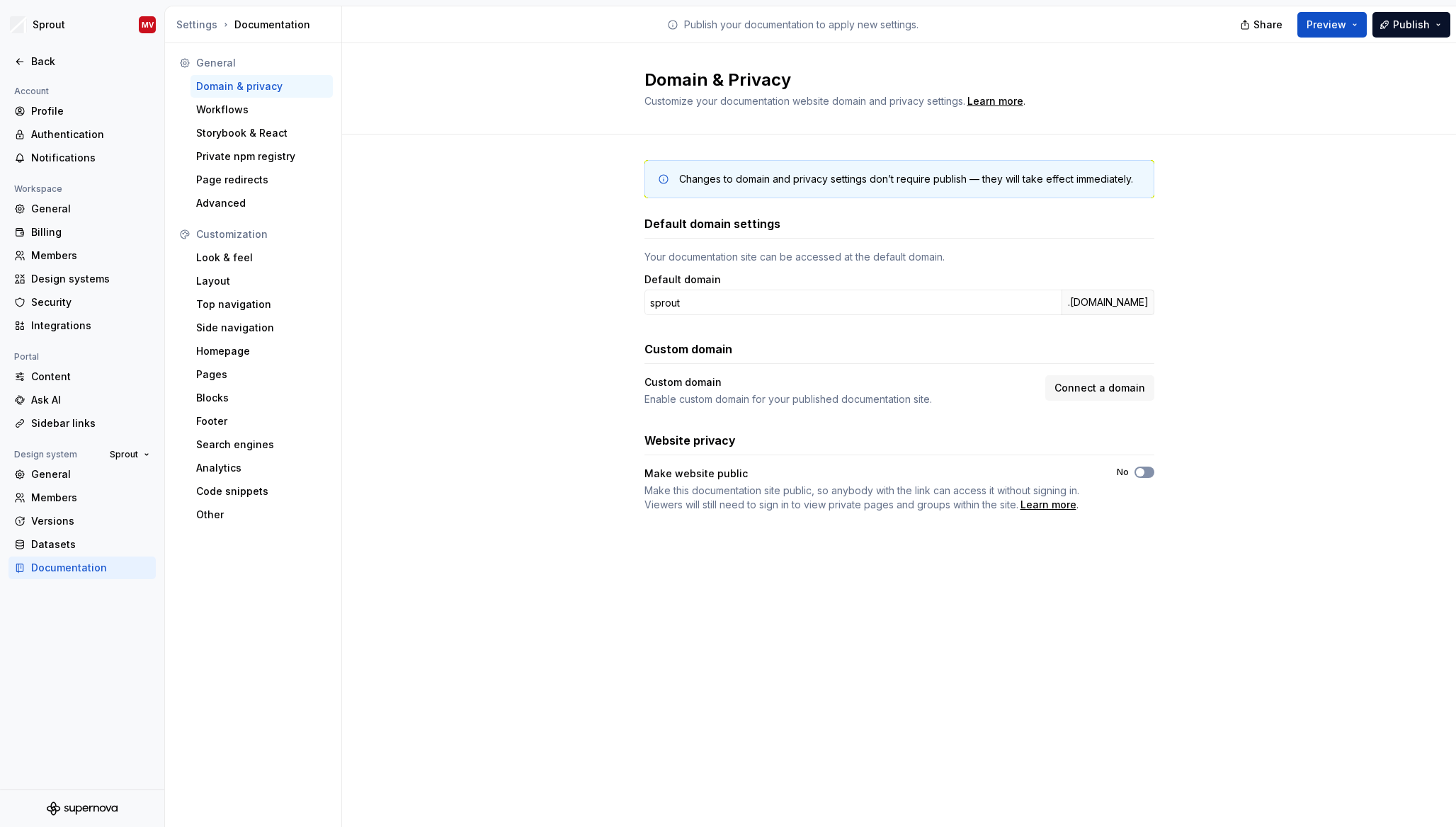
click at [1144, 471] on icon "button" at bounding box center [1139, 472] width 11 height 9
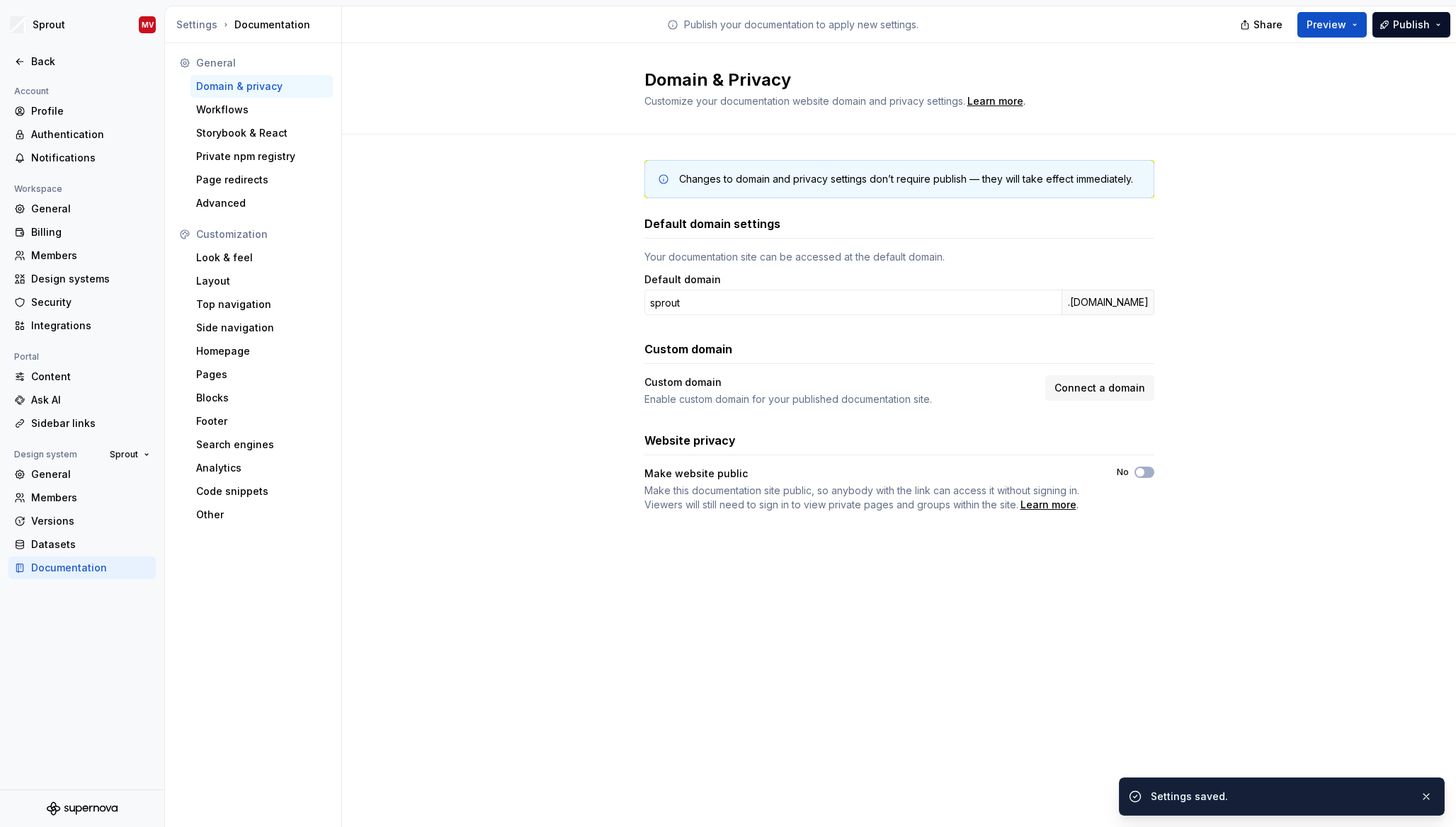
click at [1189, 429] on div "Changes to domain and privacy settings don’t require publish — they will take e…" at bounding box center [898, 350] width 1113 height 432
click at [1113, 384] on span "Connect a domain" at bounding box center [1099, 388] width 91 height 14
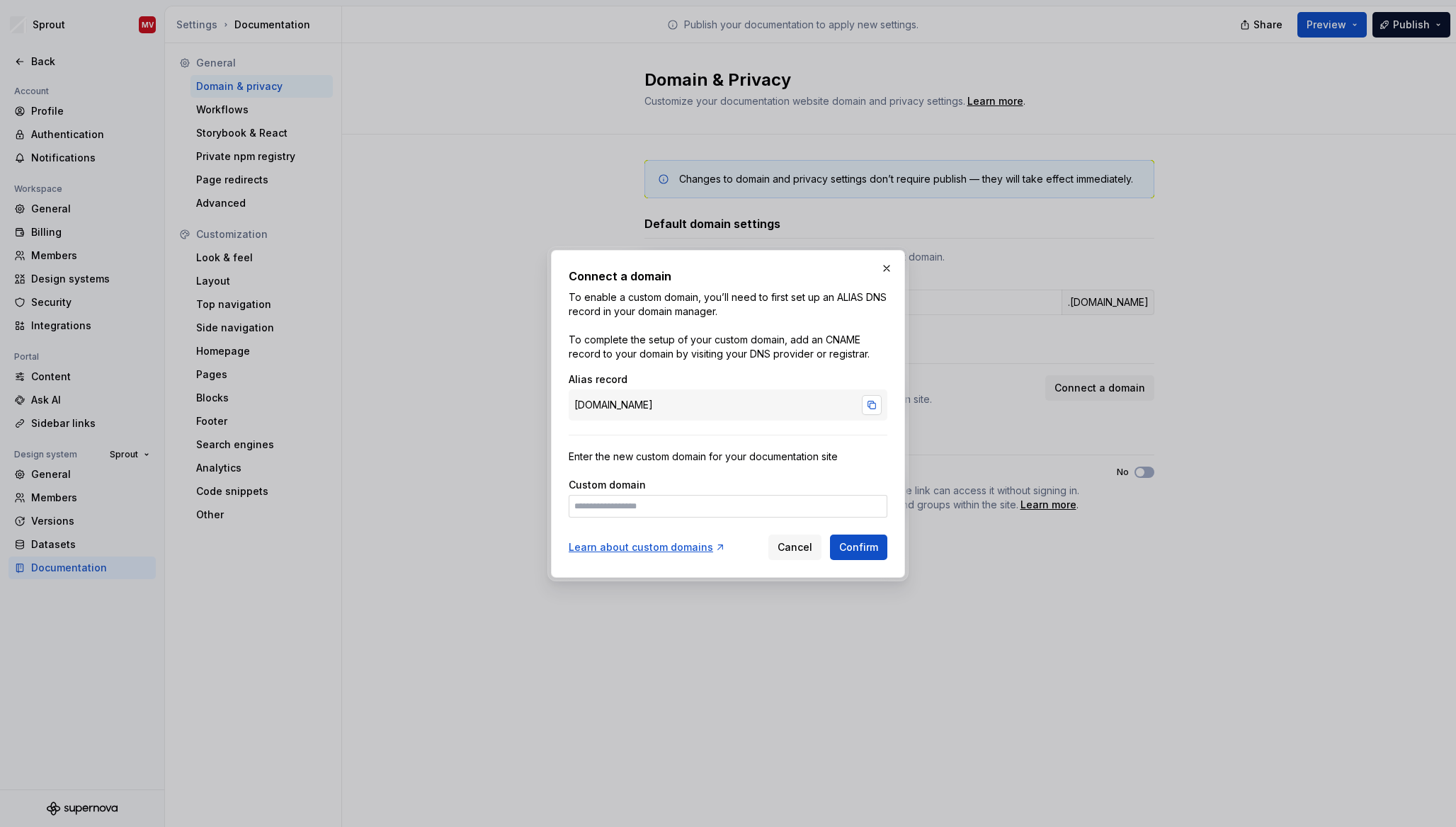
click at [873, 401] on button "button" at bounding box center [871, 405] width 20 height 20
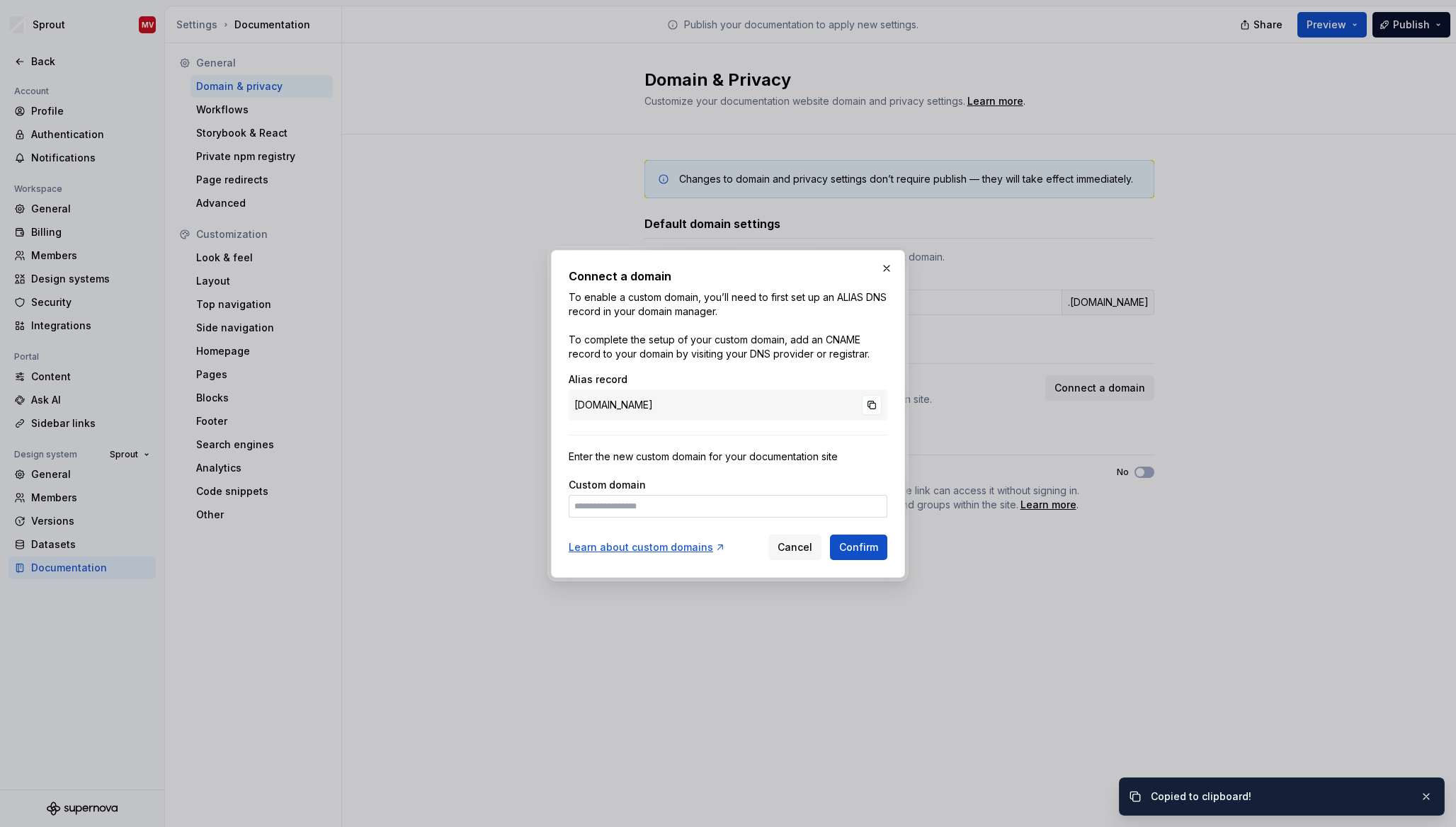
click at [772, 492] on div "Custom domain" at bounding box center [728, 498] width 318 height 40
drag, startPoint x: 889, startPoint y: 270, endPoint x: 1118, endPoint y: 294, distance: 230.3
click at [891, 270] on button "button" at bounding box center [886, 268] width 20 height 20
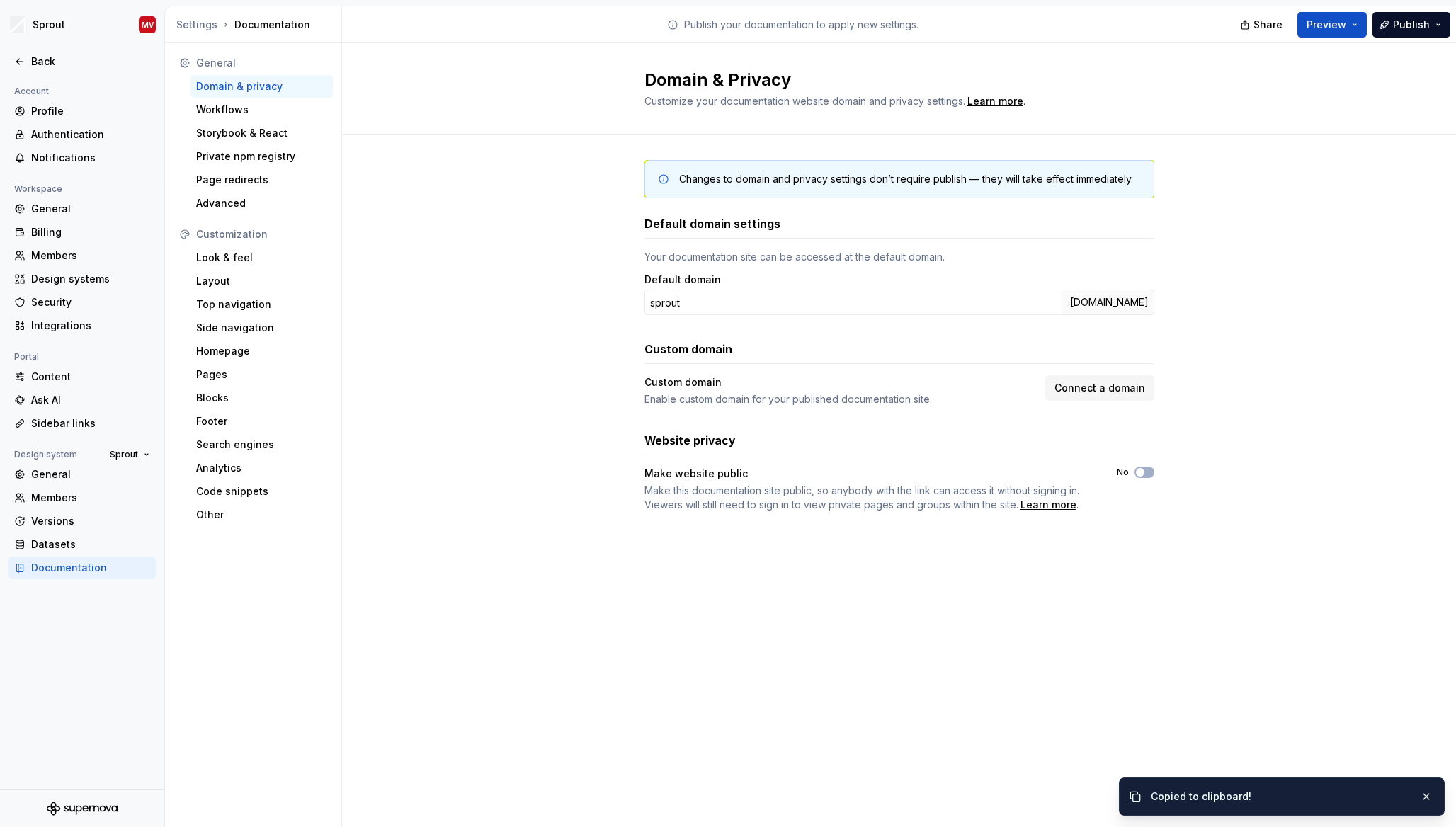
click at [1160, 297] on div "Changes to domain and privacy settings don’t require publish — they will take e…" at bounding box center [898, 350] width 1113 height 432
click at [705, 298] on input "sprout" at bounding box center [852, 303] width 417 height 26
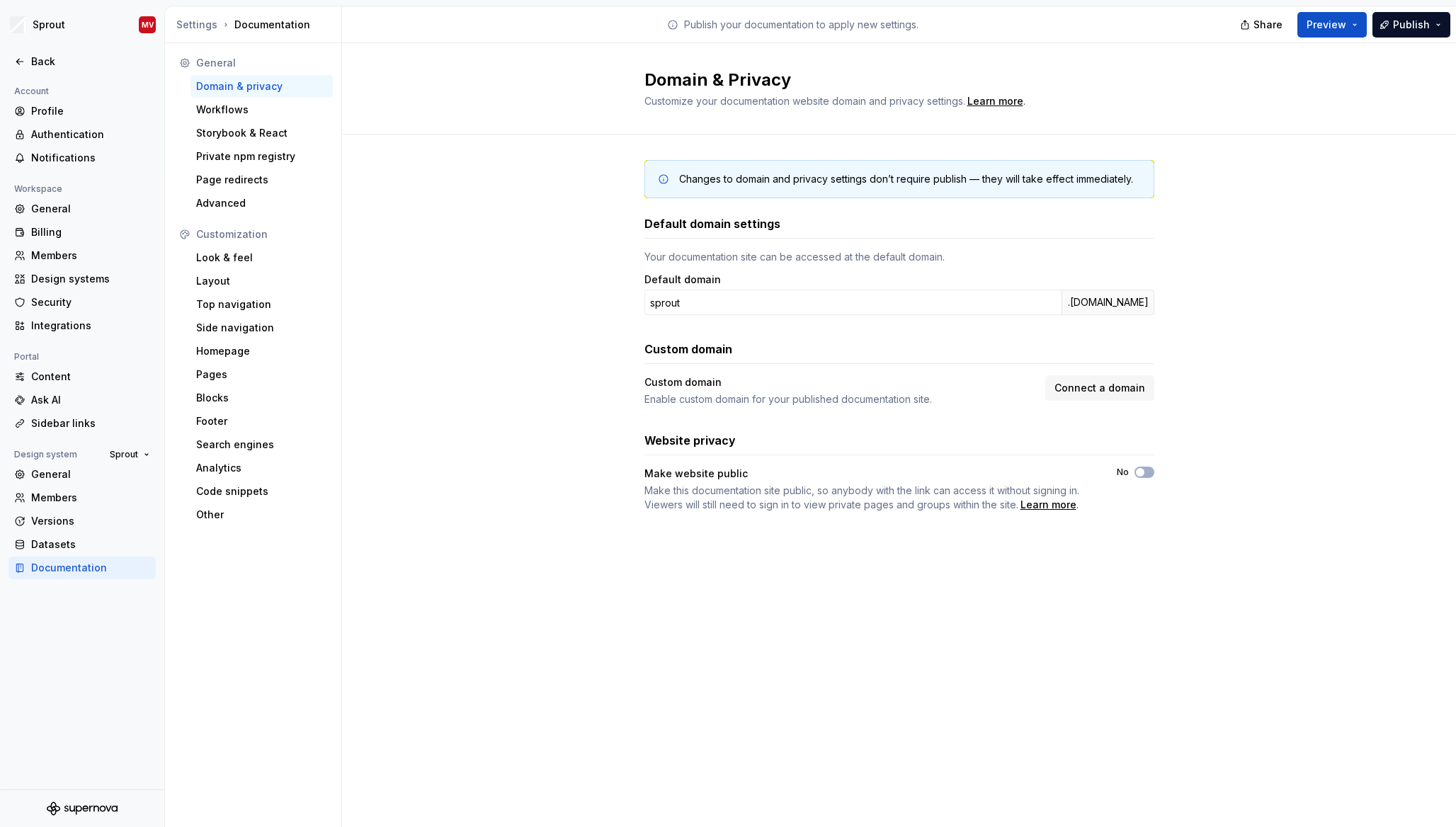
click at [1239, 278] on div "Changes to domain and privacy settings don’t require publish — they will take e…" at bounding box center [898, 350] width 1113 height 432
click at [1320, 340] on div "Changes to domain and privacy settings don’t require publish — they will take e…" at bounding box center [898, 350] width 1113 height 432
click at [1340, 353] on div "Changes to domain and privacy settings don’t require publish — they will take e…" at bounding box center [898, 350] width 1113 height 432
click at [1101, 609] on div "Domain & Privacy Customize your documentation website domain and privacy settin…" at bounding box center [898, 435] width 1113 height 784
drag, startPoint x: 986, startPoint y: 15, endPoint x: 618, endPoint y: 11, distance: 368.0
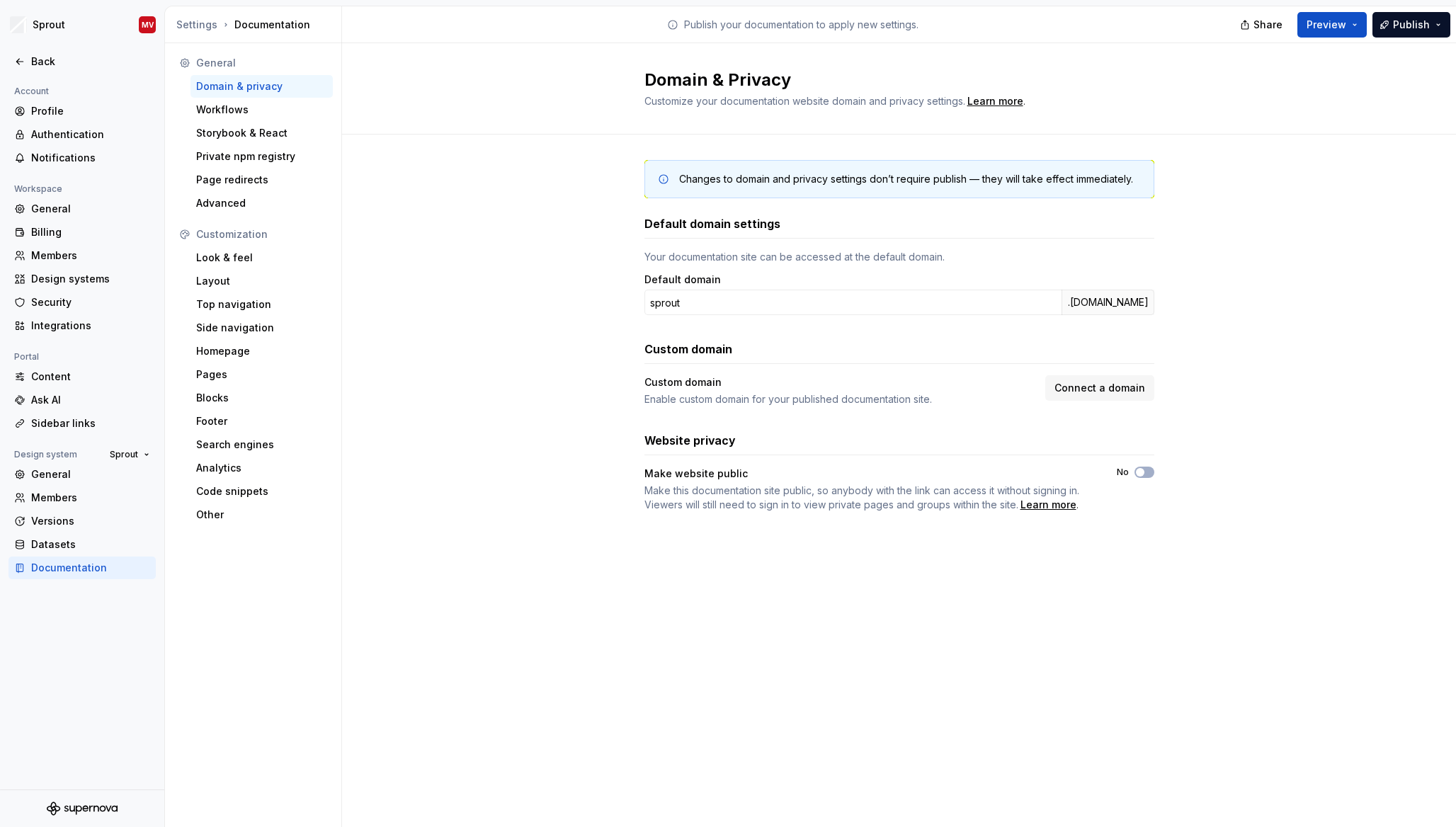
click at [618, 11] on div "Publish your documentation to apply new settings." at bounding box center [792, 24] width 901 height 36
drag, startPoint x: 609, startPoint y: 35, endPoint x: 655, endPoint y: 35, distance: 46.0
click at [610, 35] on div "Publish your documentation to apply new settings." at bounding box center [792, 24] width 901 height 36
drag, startPoint x: 747, startPoint y: 26, endPoint x: 829, endPoint y: 30, distance: 82.1
click at [754, 26] on p "Publish your documentation to apply new settings." at bounding box center [801, 25] width 235 height 14
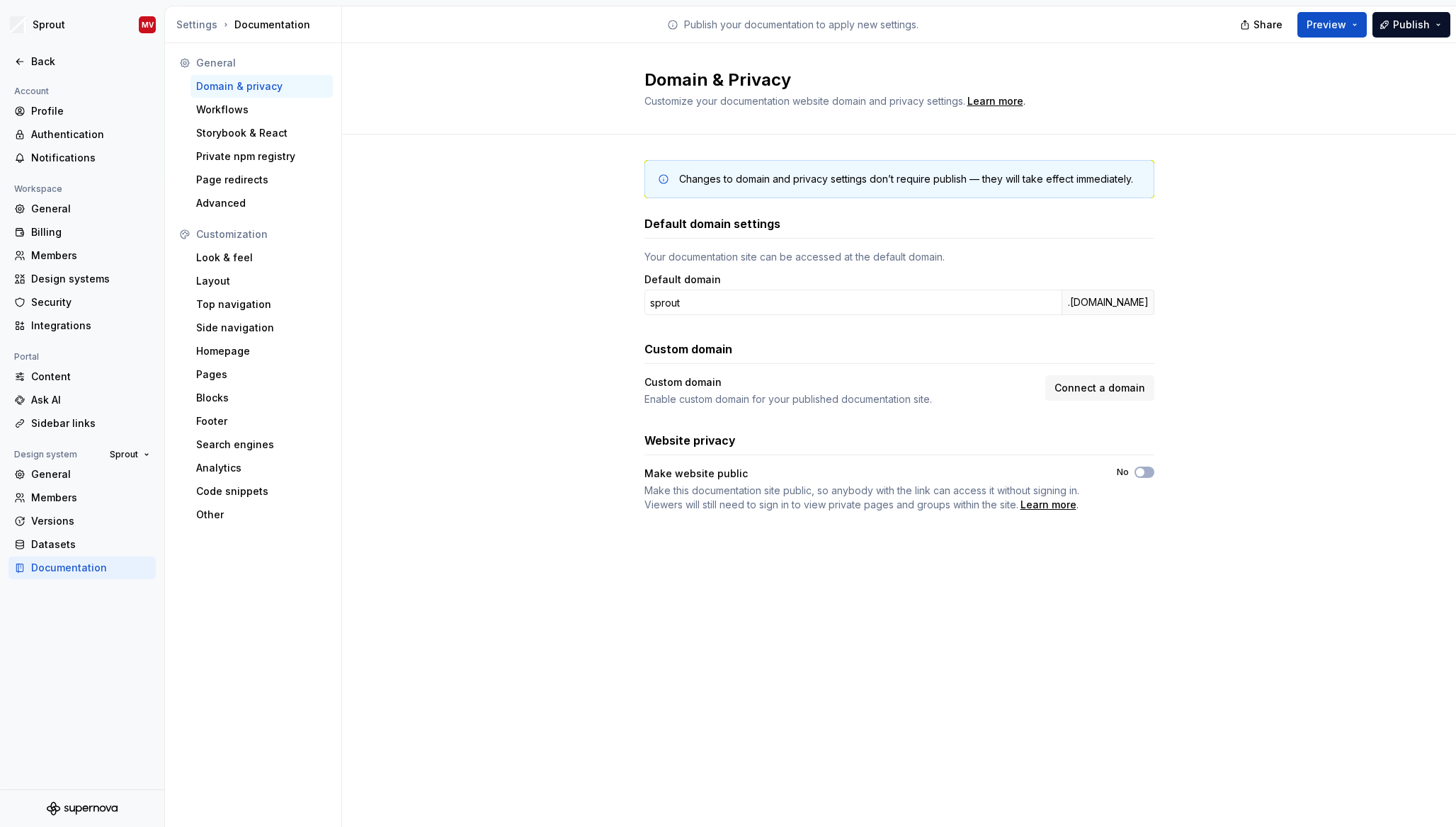
click at [864, 30] on p "Publish your documentation to apply new settings." at bounding box center [801, 25] width 235 height 14
drag, startPoint x: 1034, startPoint y: 29, endPoint x: 1266, endPoint y: 21, distance: 232.1
click at [1046, 28] on div "Publish your documentation to apply new settings." at bounding box center [792, 24] width 901 height 36
click at [1279, 18] on span "Share" at bounding box center [1268, 25] width 29 height 14
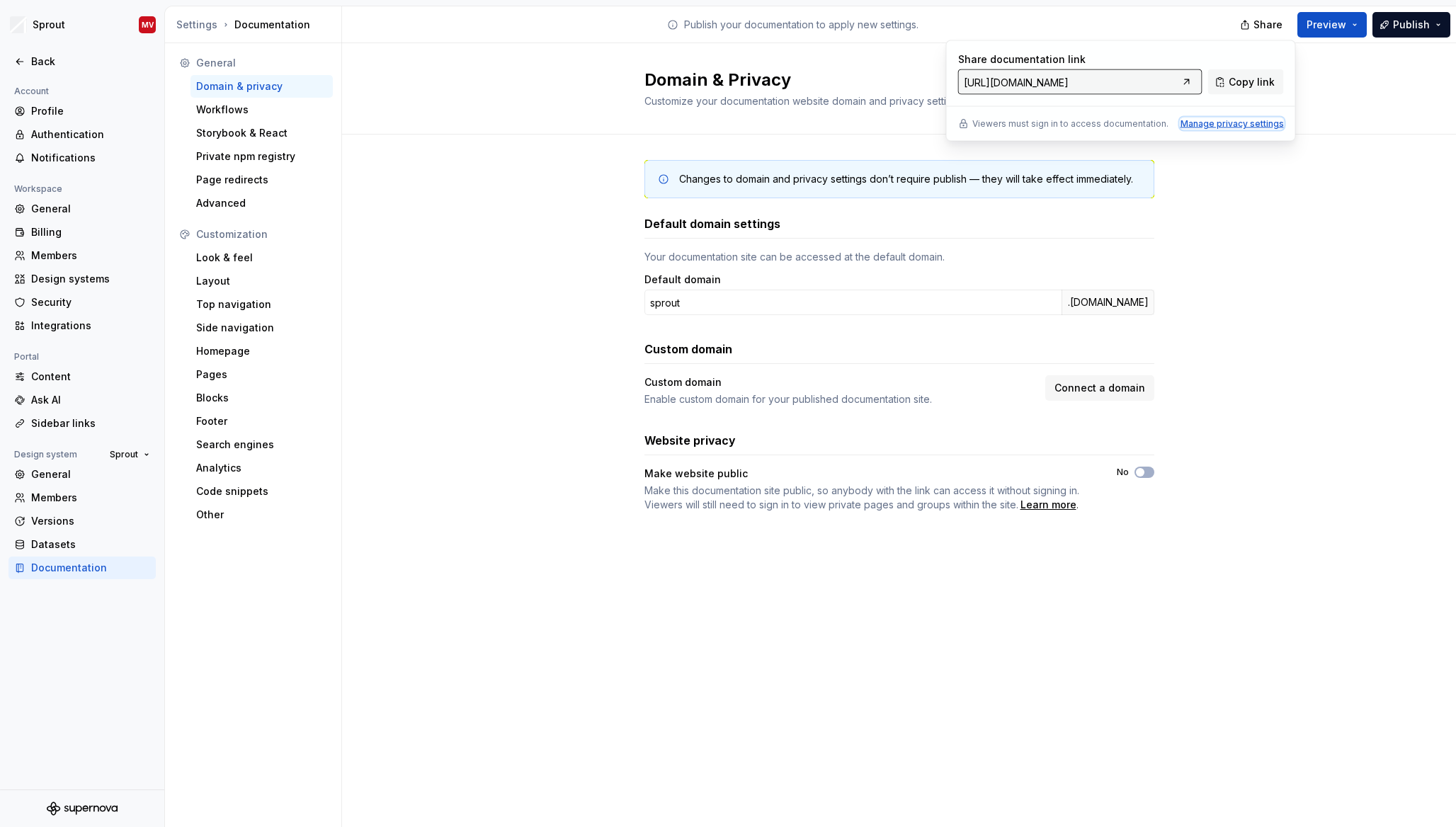
click at [1229, 123] on div "Manage privacy settings" at bounding box center [1232, 123] width 104 height 11
click at [1201, 123] on div "Manage privacy settings" at bounding box center [1232, 123] width 104 height 11
click at [1268, 205] on div "Changes to domain and privacy settings don’t require publish — they will take e…" at bounding box center [898, 350] width 1113 height 432
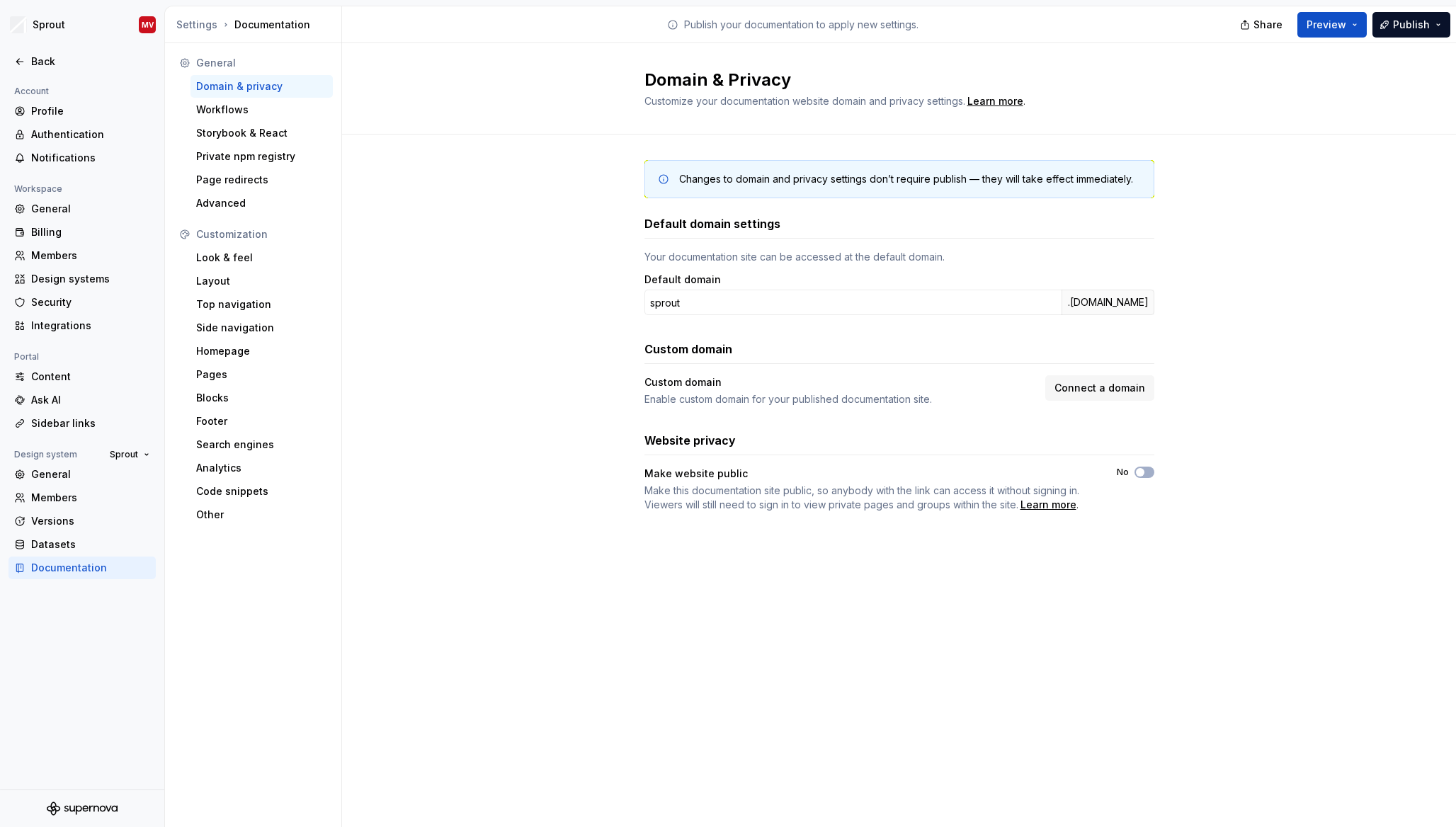
click at [1324, 136] on div "Changes to domain and privacy settings don’t require publish — they will take e…" at bounding box center [898, 350] width 1113 height 432
click at [1317, 391] on div "Changes to domain and privacy settings don’t require publish — they will take e…" at bounding box center [898, 350] width 1113 height 432
click at [1149, 470] on button "No" at bounding box center [1144, 472] width 20 height 11
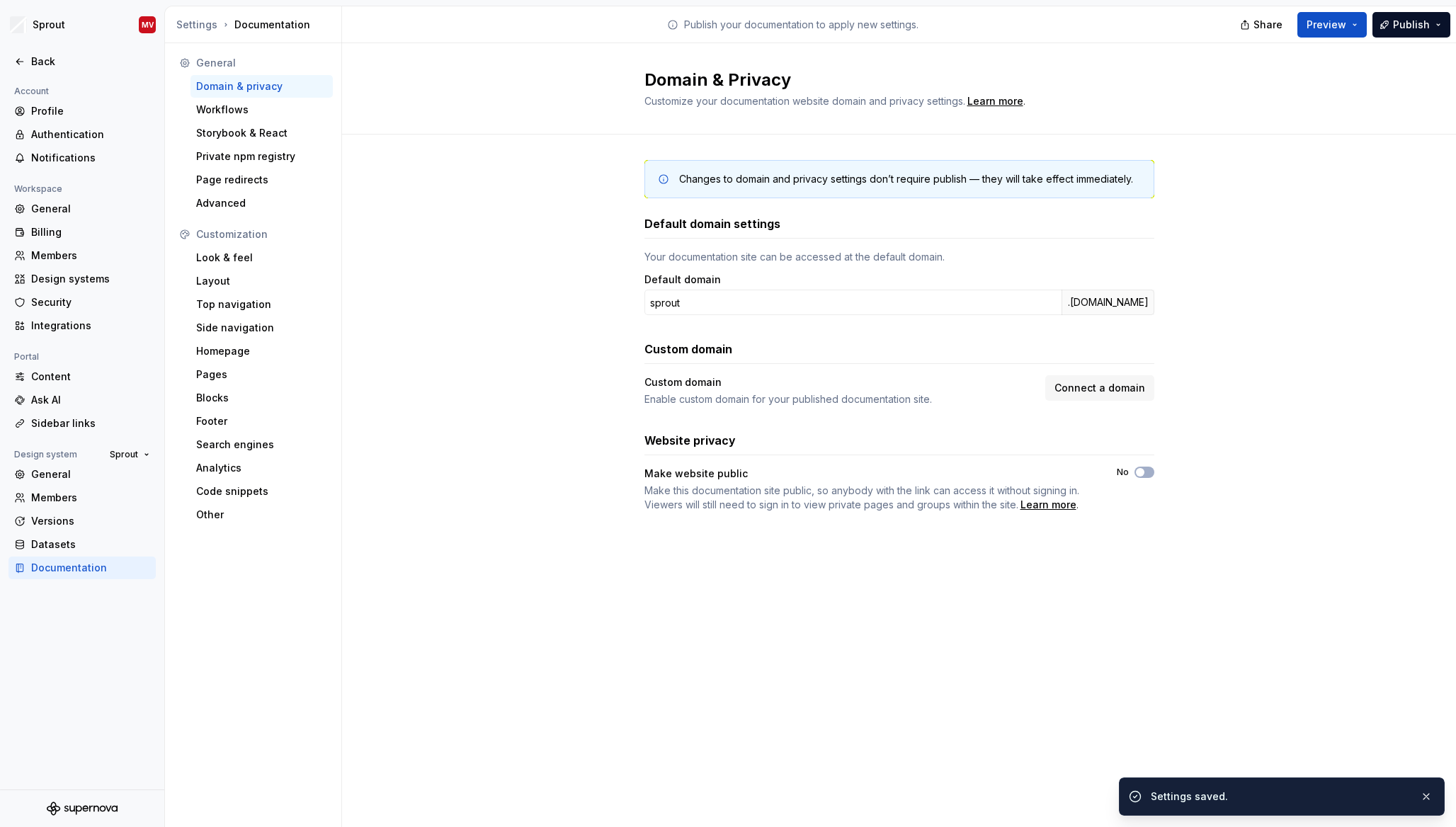
type button "on"
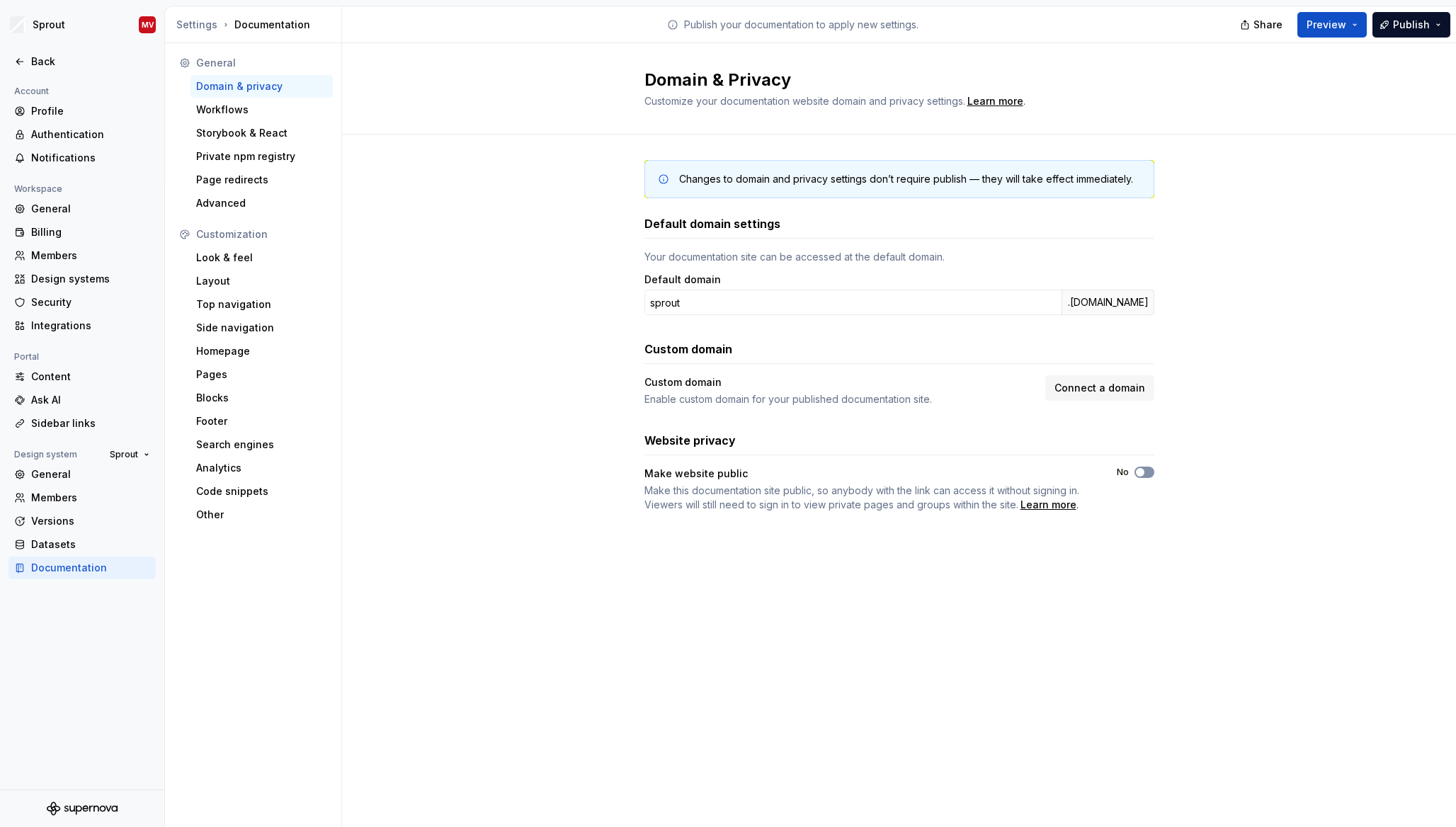
click at [1141, 473] on span "button" at bounding box center [1140, 472] width 9 height 9
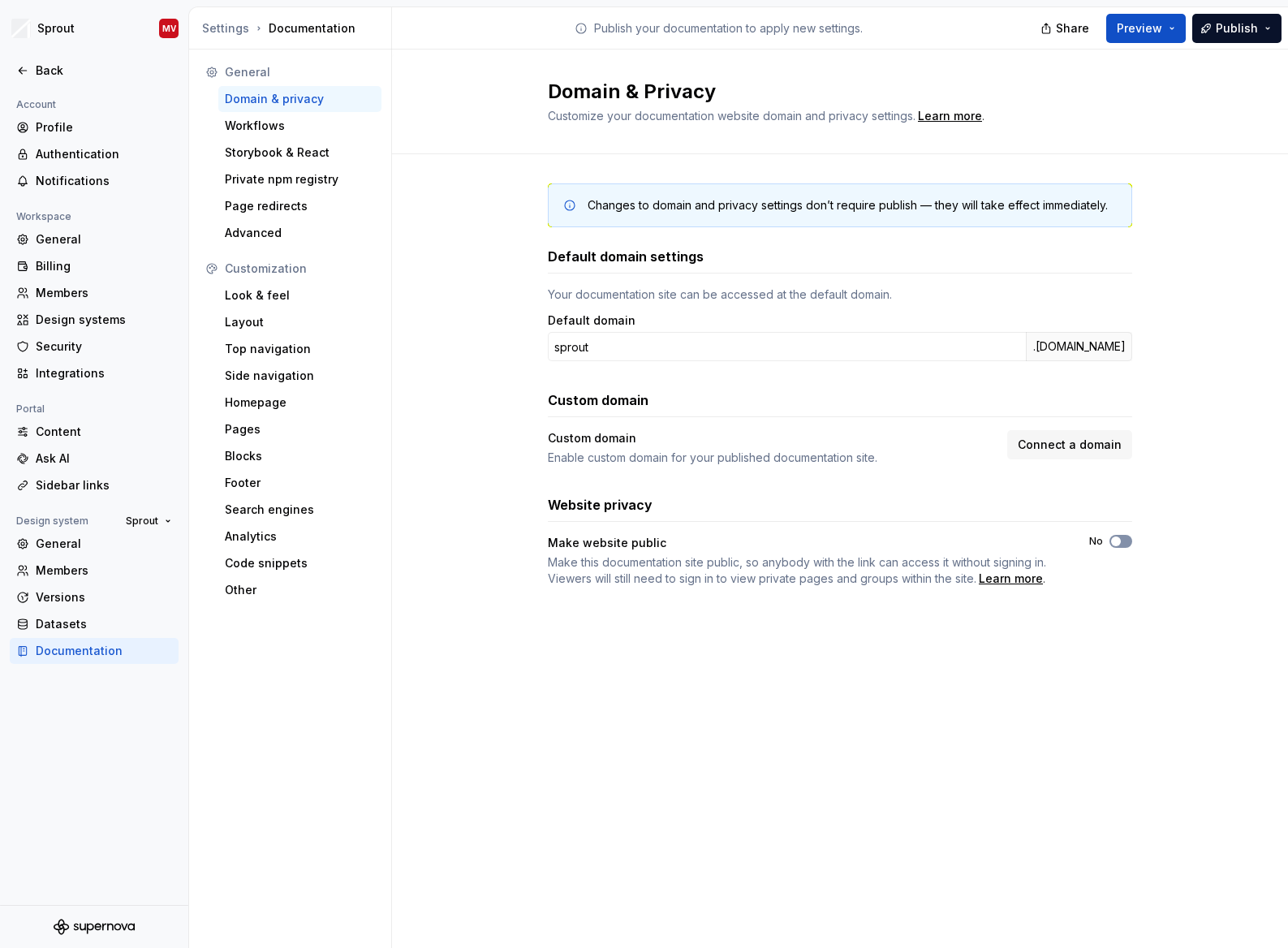
click at [1119, 540] on span "button" at bounding box center [1116, 541] width 10 height 10
click at [1217, 806] on div "Domain & Privacy Customize your documentation website domain and privacy settin…" at bounding box center [840, 499] width 896 height 899
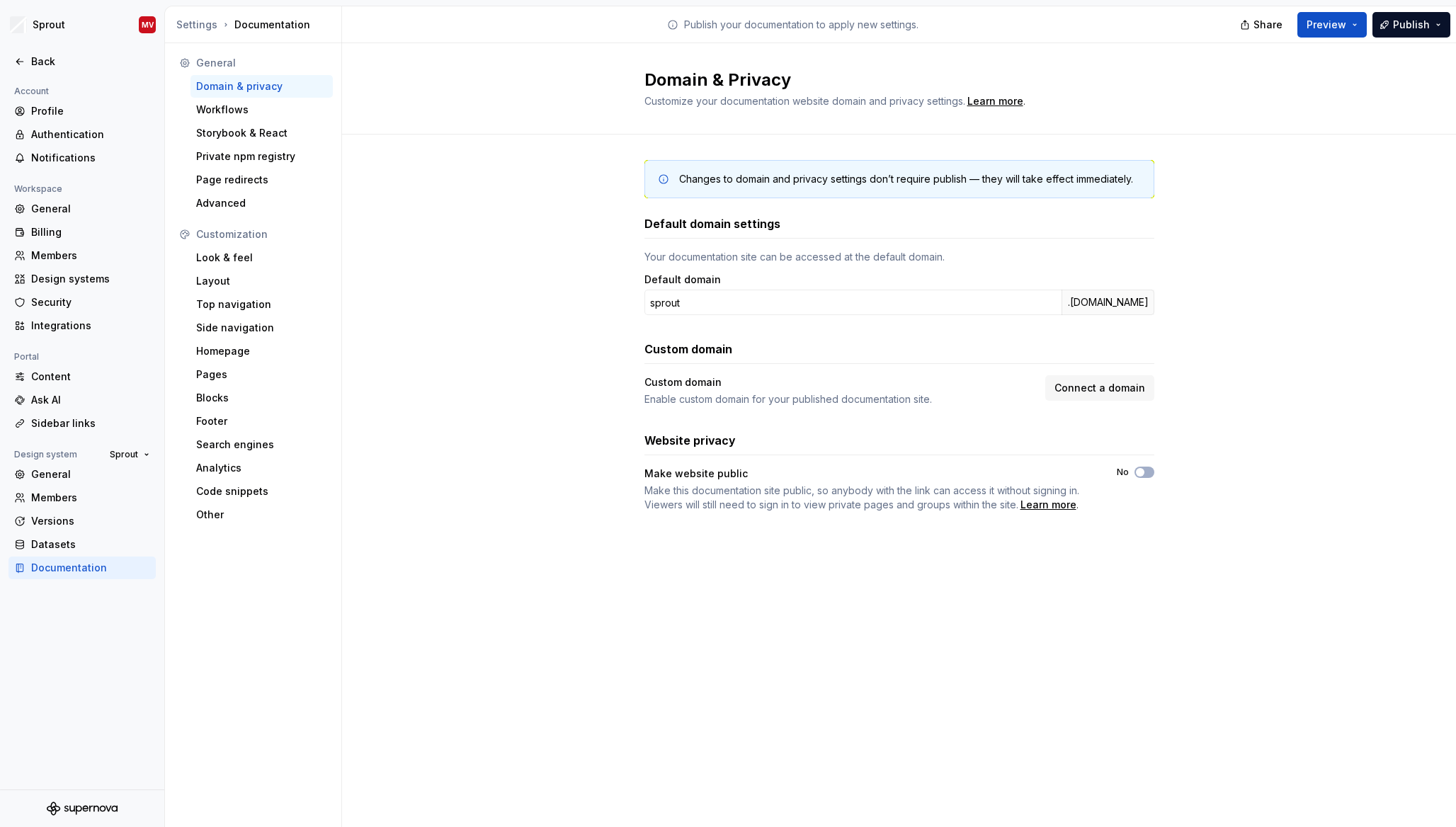
drag, startPoint x: 1170, startPoint y: 242, endPoint x: 1243, endPoint y: 98, distance: 161.4
click at [1169, 244] on div "Changes to domain and privacy settings don’t require publish — they will take e…" at bounding box center [898, 350] width 1113 height 432
click at [1436, 31] on button "Publish" at bounding box center [1411, 25] width 78 height 26
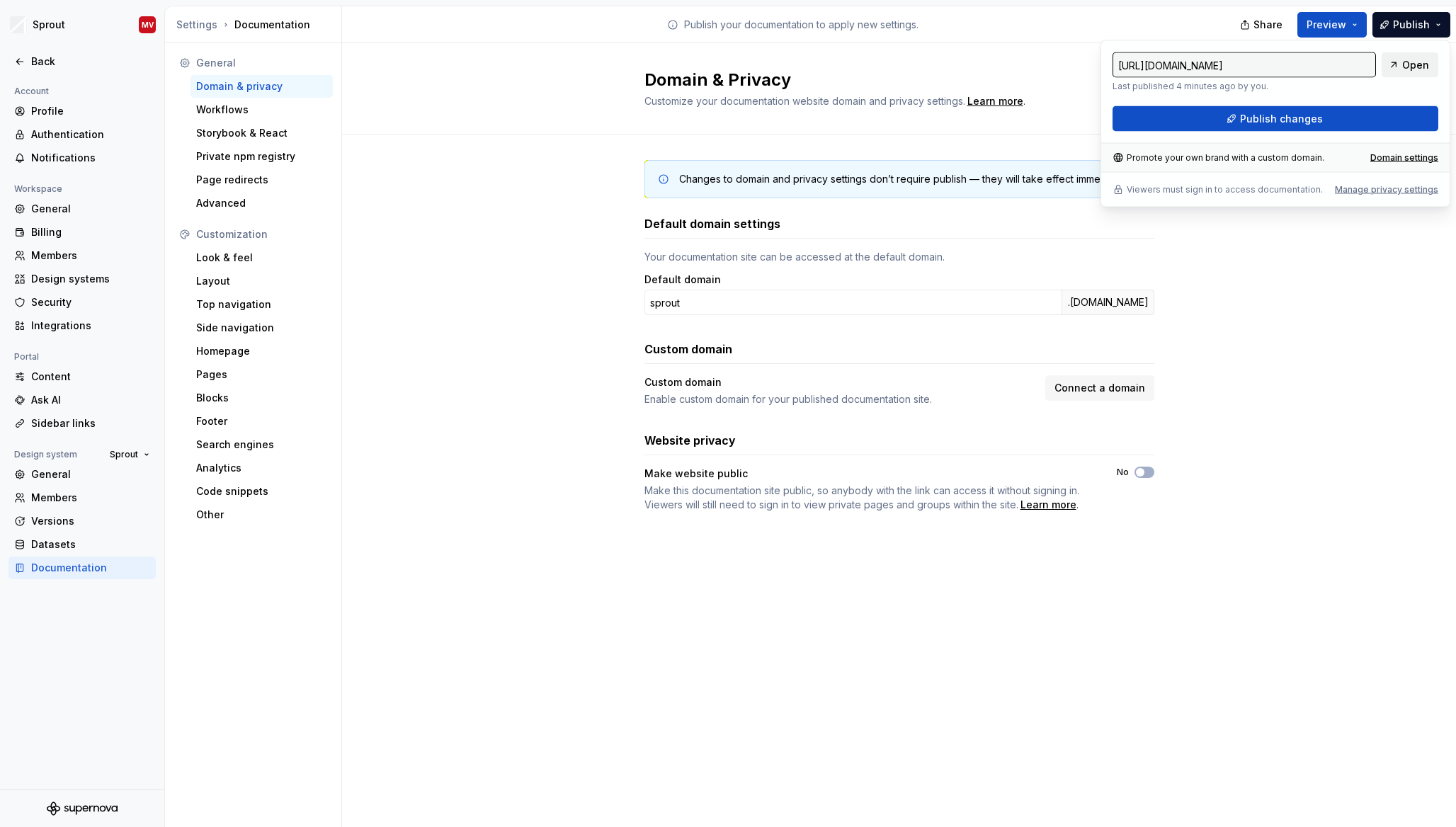
click at [1415, 69] on span "Open" at bounding box center [1415, 65] width 27 height 14
click at [550, 325] on div "Changes to domain and privacy settings don’t require publish — they will take e…" at bounding box center [898, 350] width 1113 height 432
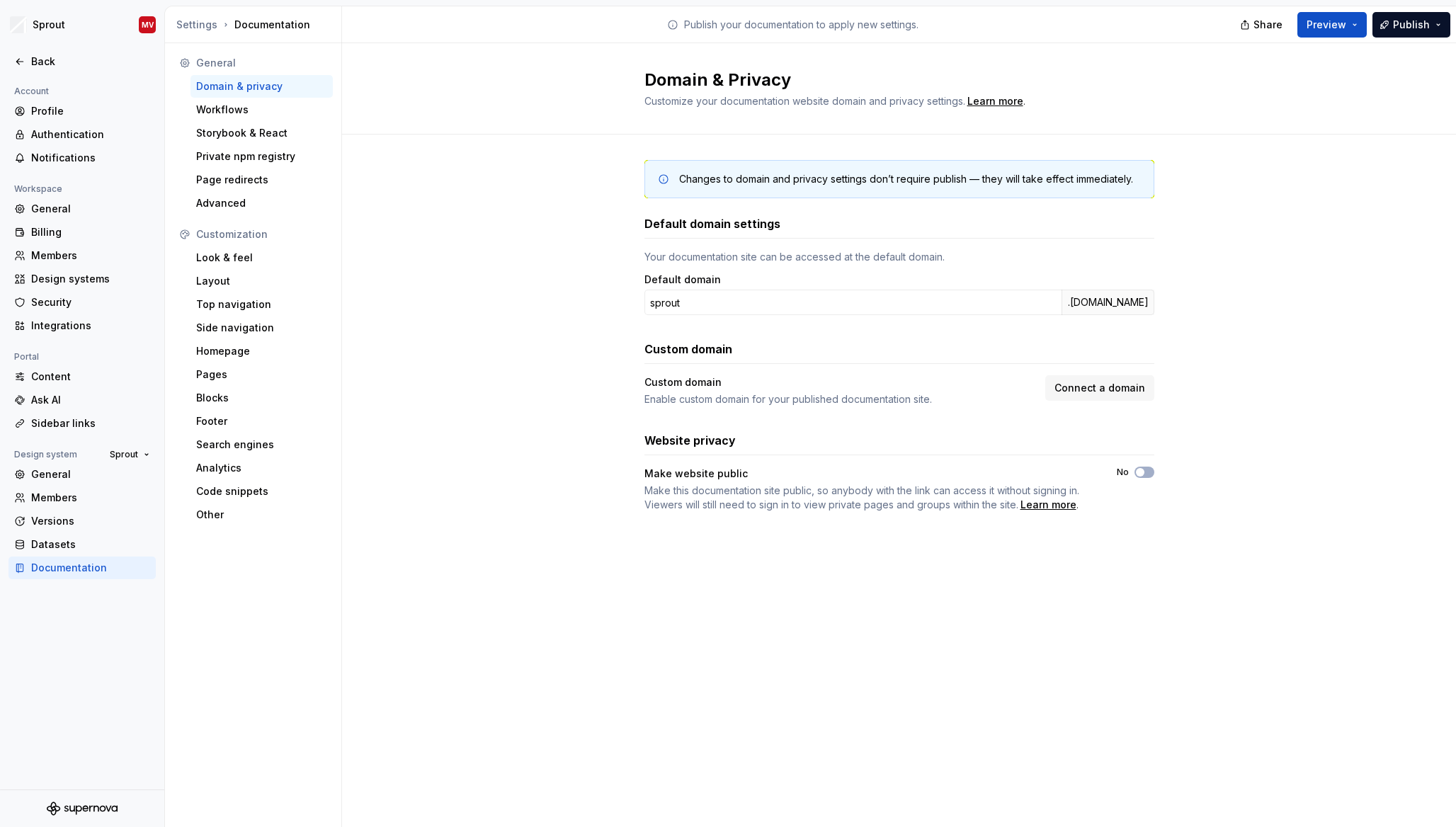
click at [521, 355] on div "Changes to domain and privacy settings don’t require publish — they will take e…" at bounding box center [898, 350] width 1113 height 432
click at [236, 108] on div "Workflows" at bounding box center [262, 110] width 131 height 14
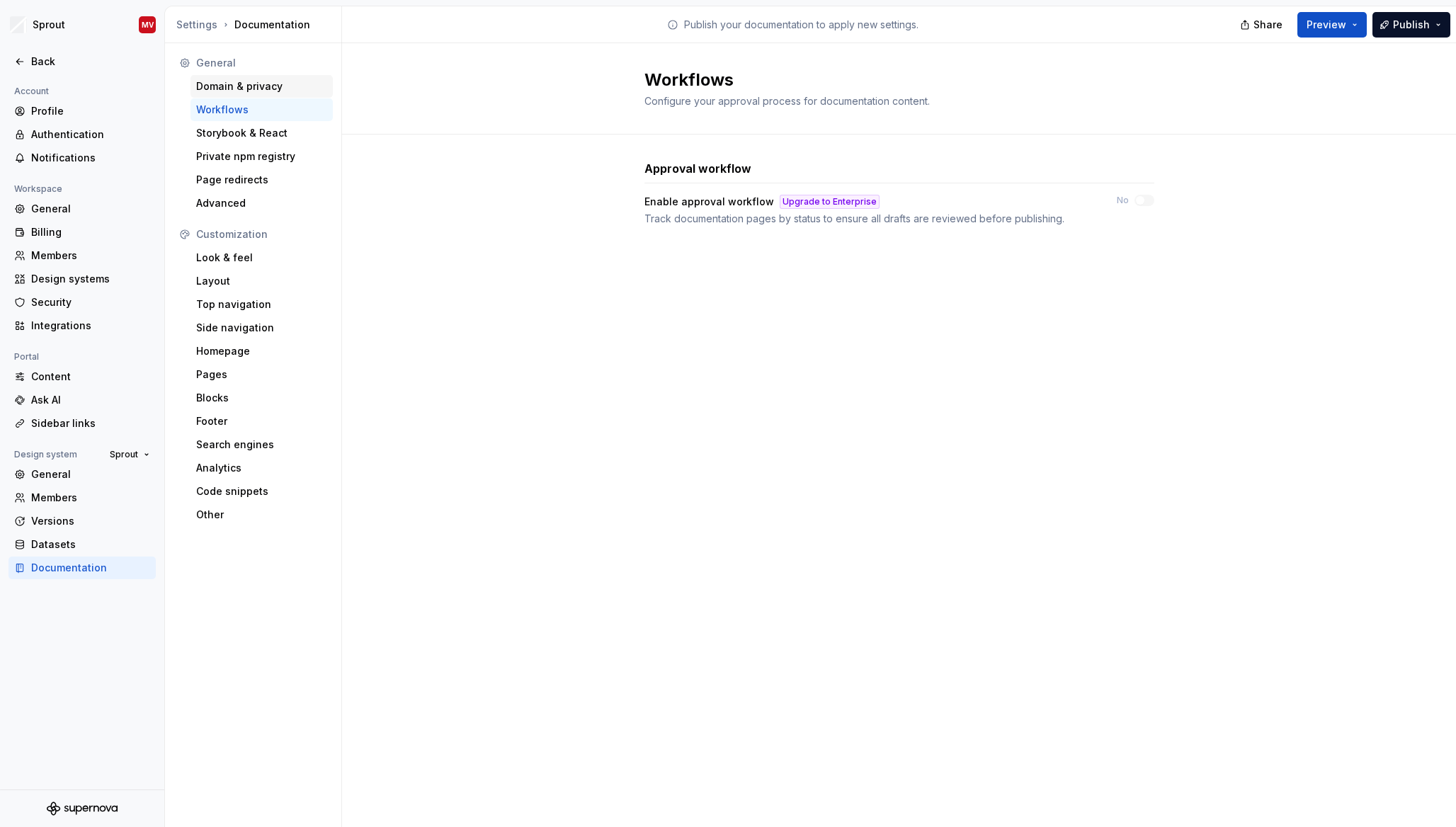
click at [232, 89] on div "Domain & privacy" at bounding box center [262, 86] width 131 height 14
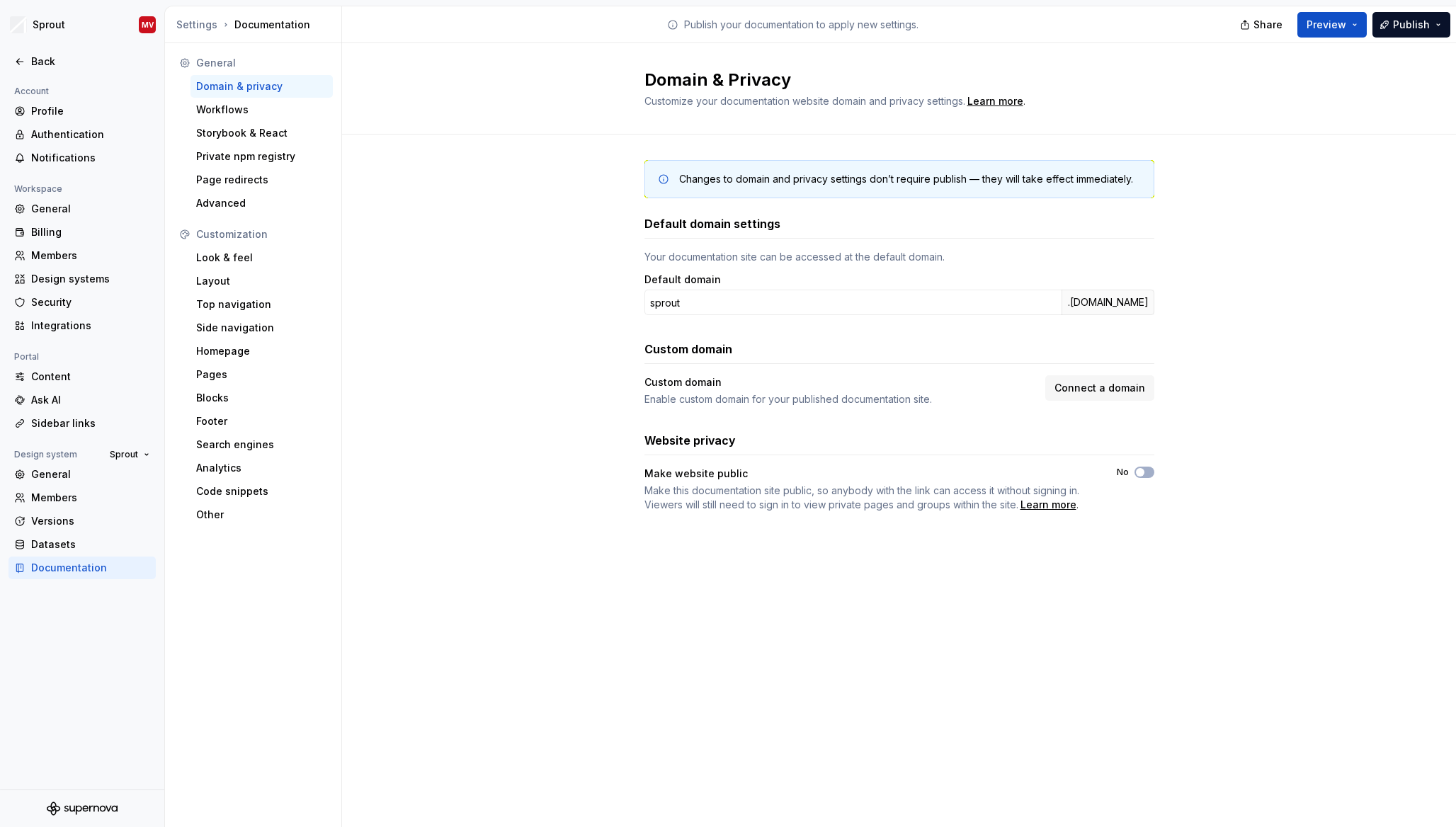
click at [877, 645] on div "Domain & Privacy Customize your documentation website domain and privacy settin…" at bounding box center [898, 435] width 1113 height 784
drag, startPoint x: 1371, startPoint y: 280, endPoint x: 1358, endPoint y: 118, distance: 162.5
click at [1370, 270] on div "Changes to domain and privacy settings don’t require publish — they will take e…" at bounding box center [898, 350] width 1113 height 432
click at [1353, 22] on button "Preview" at bounding box center [1332, 25] width 69 height 26
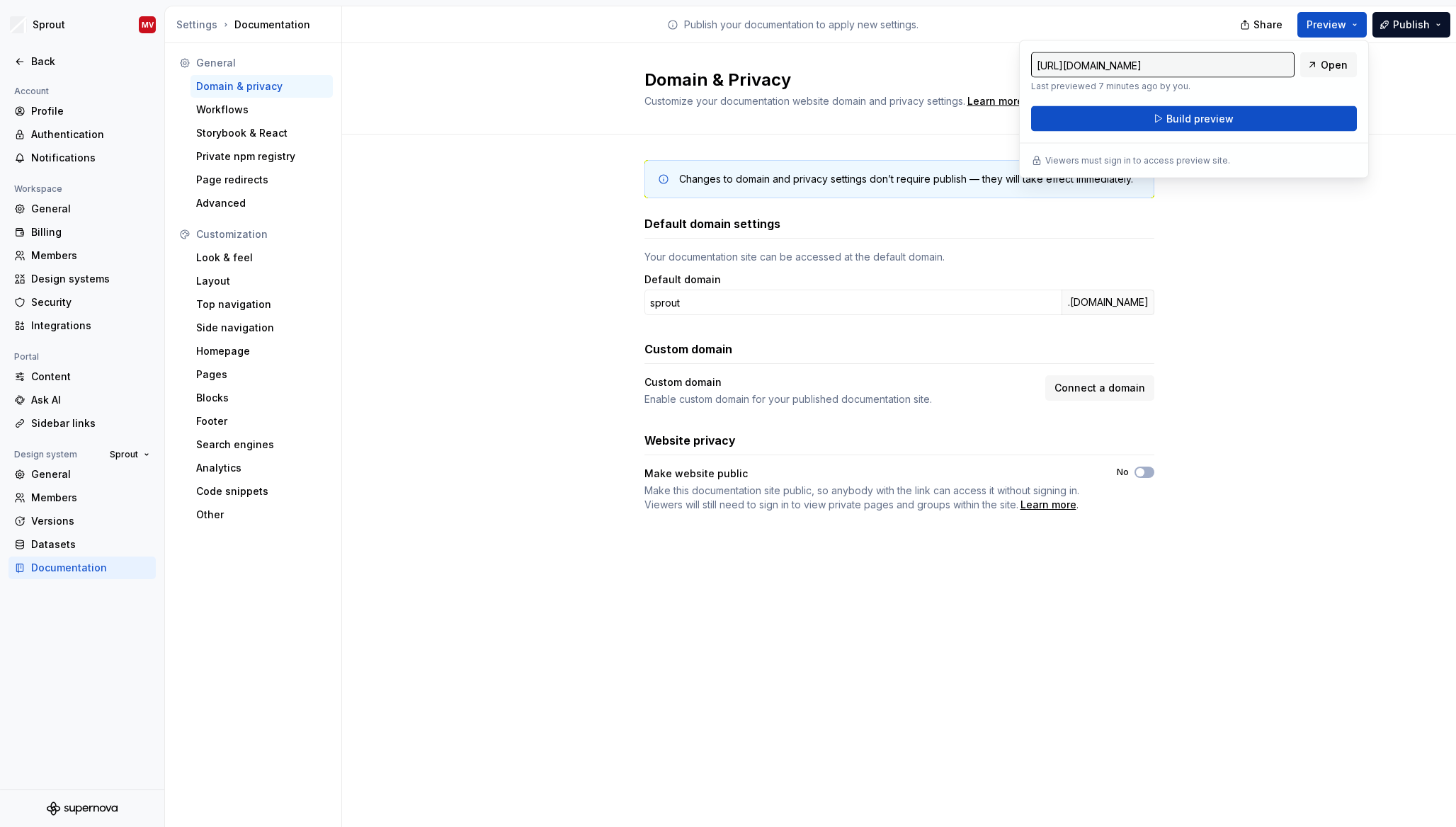
click at [1322, 388] on div "Changes to domain and privacy settings don’t require publish — they will take e…" at bounding box center [898, 350] width 1113 height 432
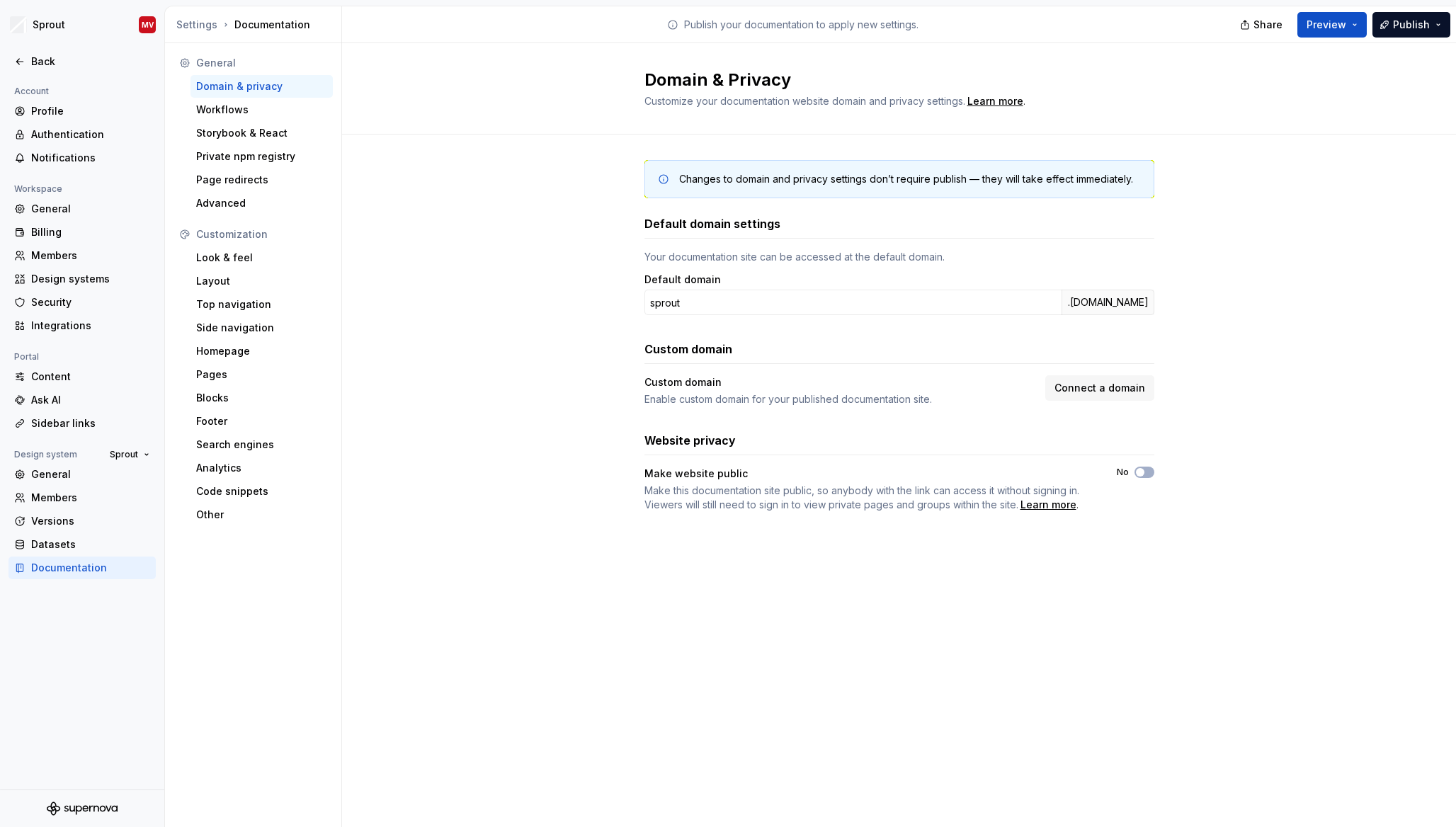
click at [385, 197] on div "Changes to domain and privacy settings don’t require publish — they will take e…" at bounding box center [898, 350] width 1113 height 432
click at [1322, 162] on div "Changes to domain and privacy settings don’t require publish — they will take e…" at bounding box center [898, 350] width 1113 height 432
click at [364, 224] on div "Changes to domain and privacy settings don’t require publish — they will take e…" at bounding box center [898, 350] width 1113 height 432
click at [291, 180] on div "Page redirects" at bounding box center [262, 180] width 131 height 14
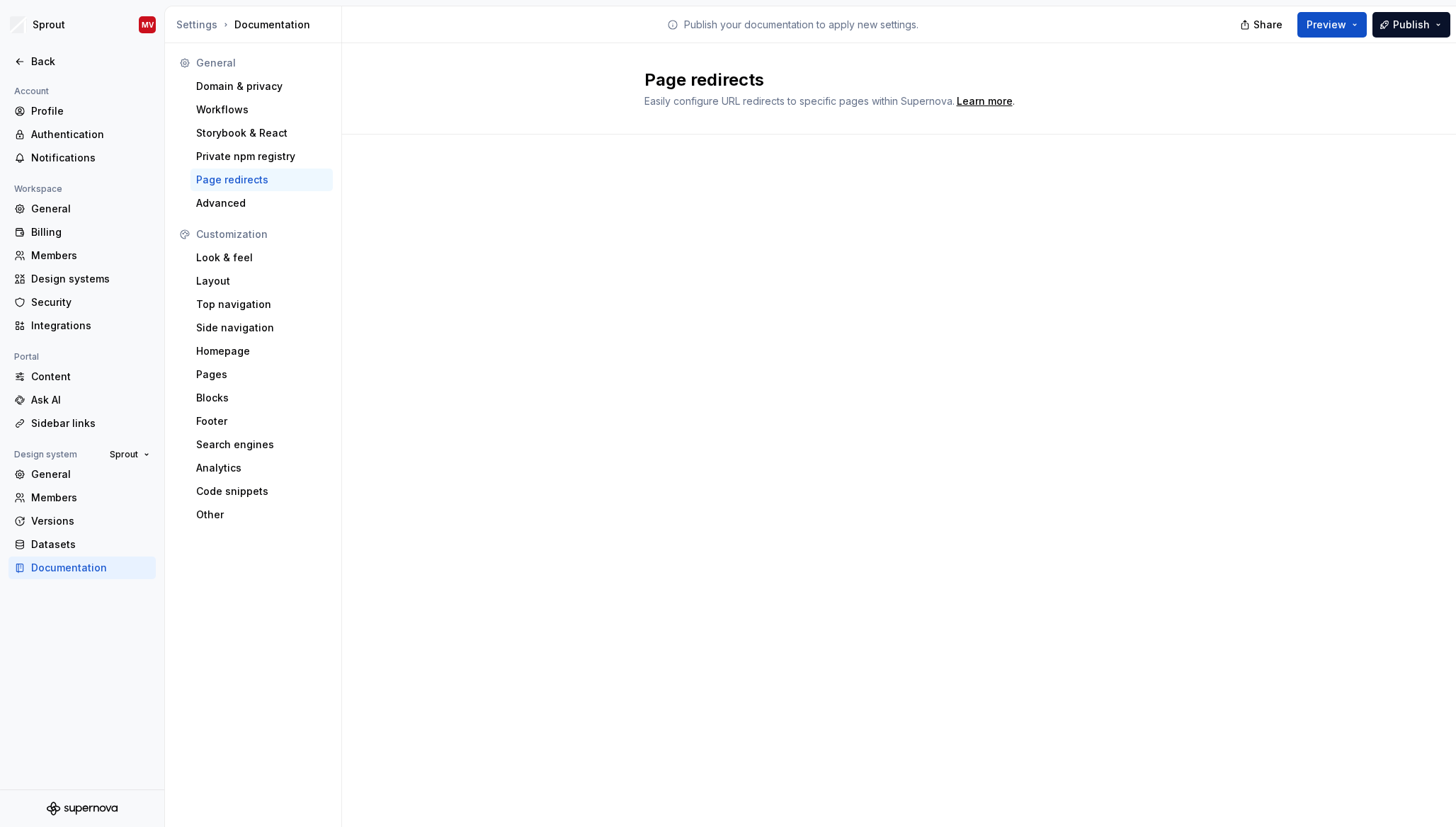
drag, startPoint x: 1060, startPoint y: 65, endPoint x: 1098, endPoint y: 26, distance: 54.5
click at [1060, 65] on div "Page redirects Easily configure URL redirects to specific pages within Supernov…" at bounding box center [898, 89] width 1113 height 92
click at [1447, 29] on button "Publish" at bounding box center [1411, 25] width 78 height 26
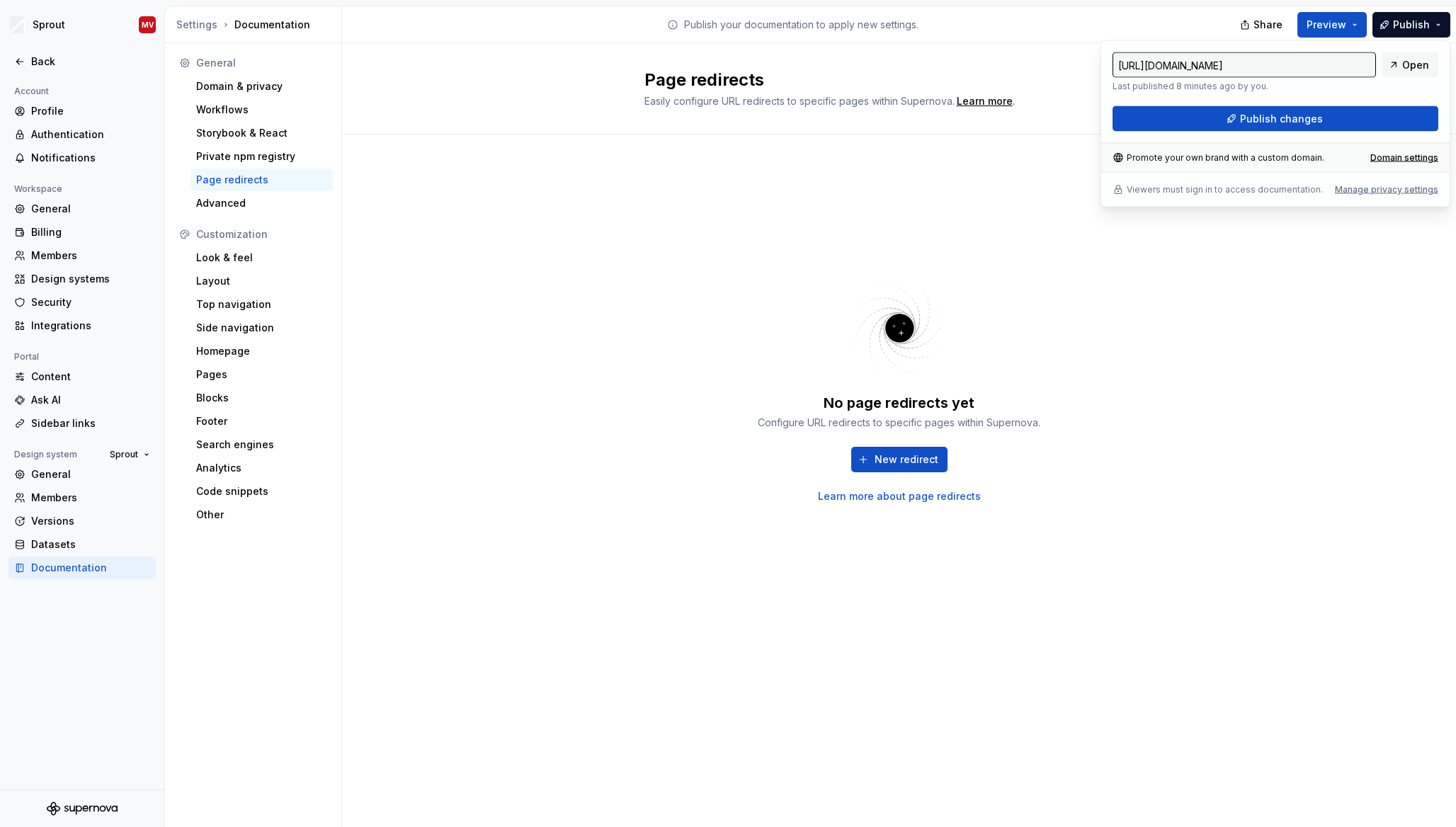
click at [1344, 339] on div "No page redirects yet Configure URL redirects to specific pages within Supernov…" at bounding box center [898, 401] width 1113 height 534
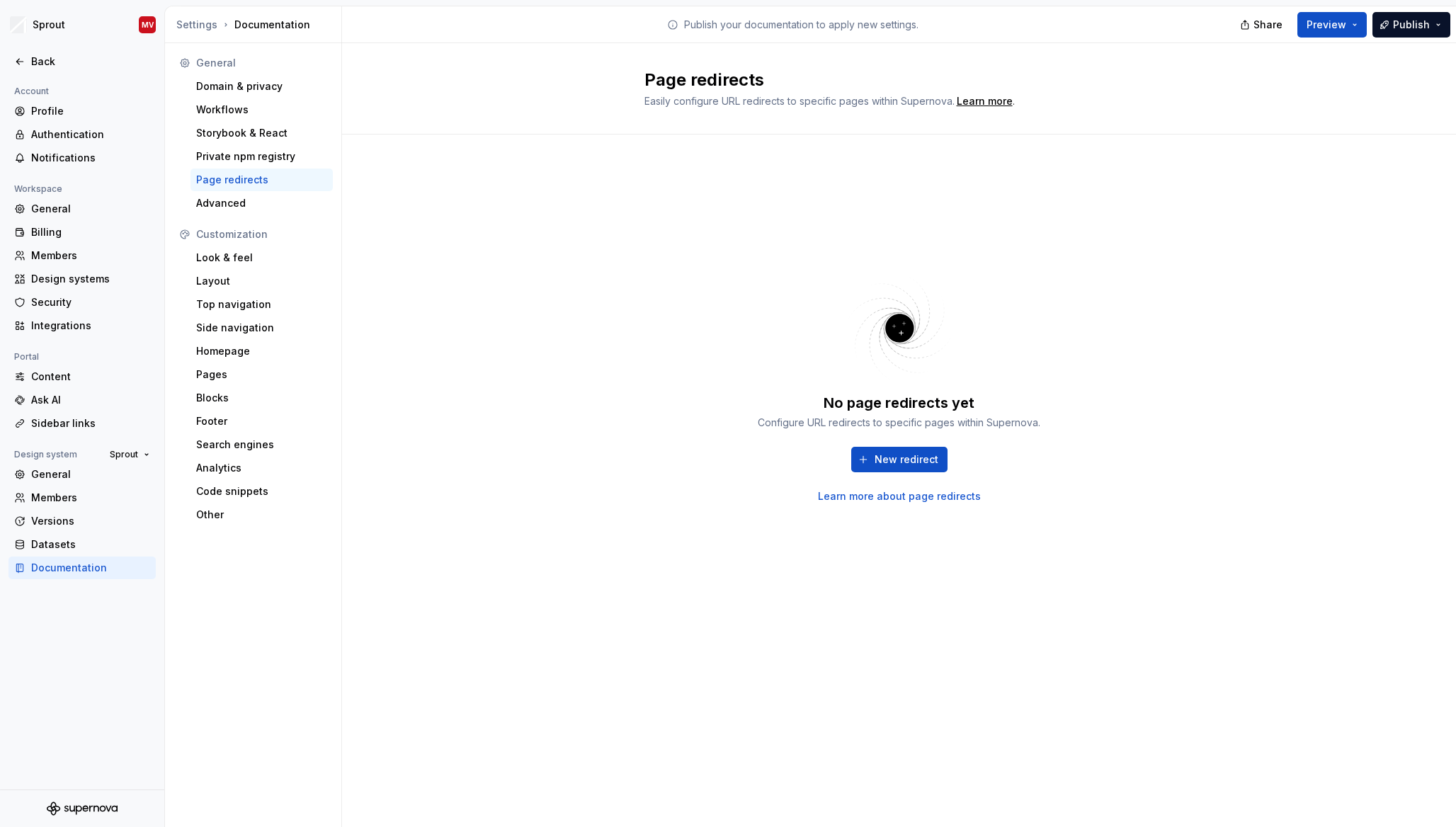
drag, startPoint x: 1164, startPoint y: 238, endPoint x: 1232, endPoint y: 8, distance: 239.8
click at [1164, 236] on div "No page redirects yet Configure URL redirects to specific pages within Supernov…" at bounding box center [898, 401] width 1113 height 534
